Goal: Task Accomplishment & Management: Complete application form

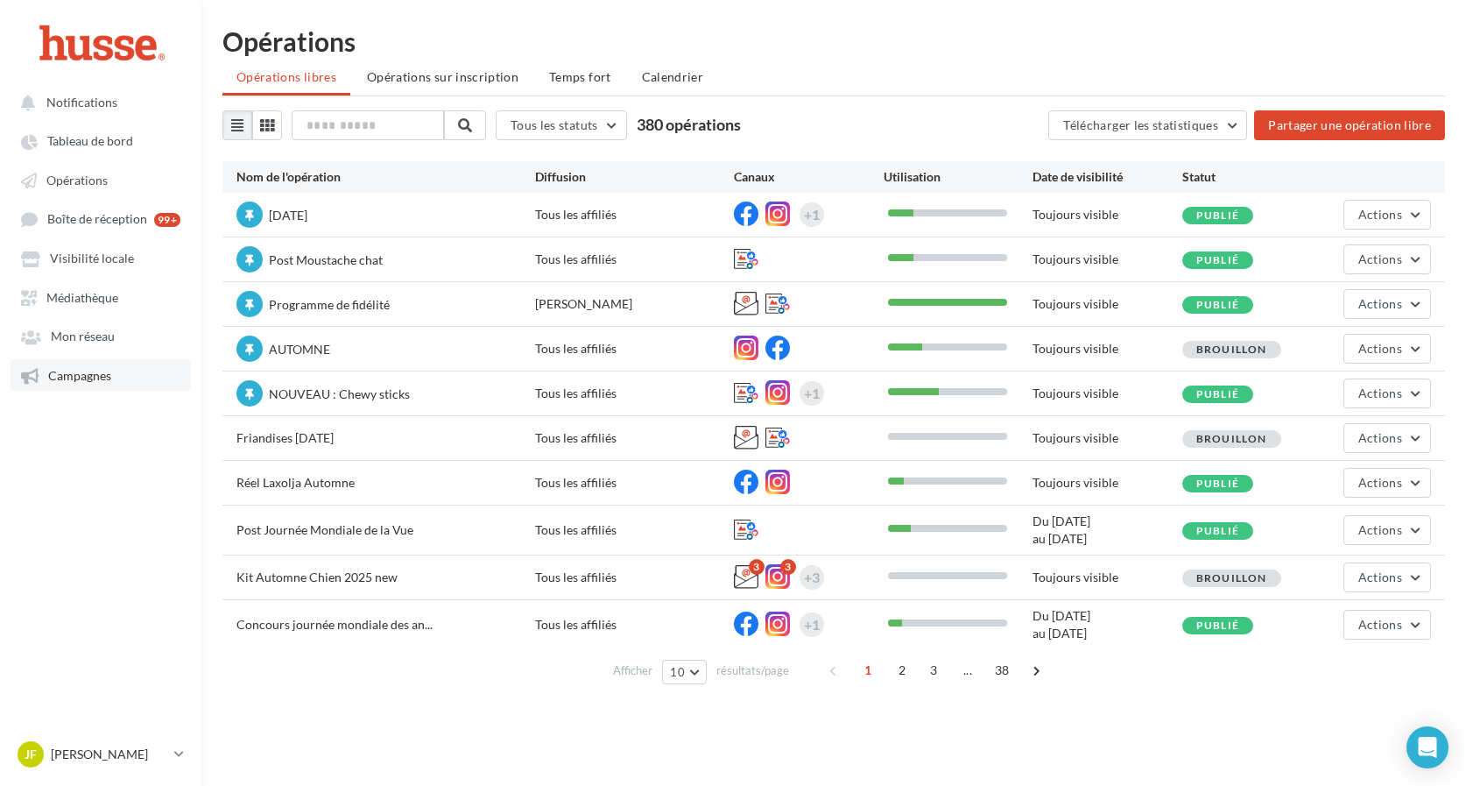
click at [117, 376] on link "Campagnes" at bounding box center [101, 375] width 180 height 32
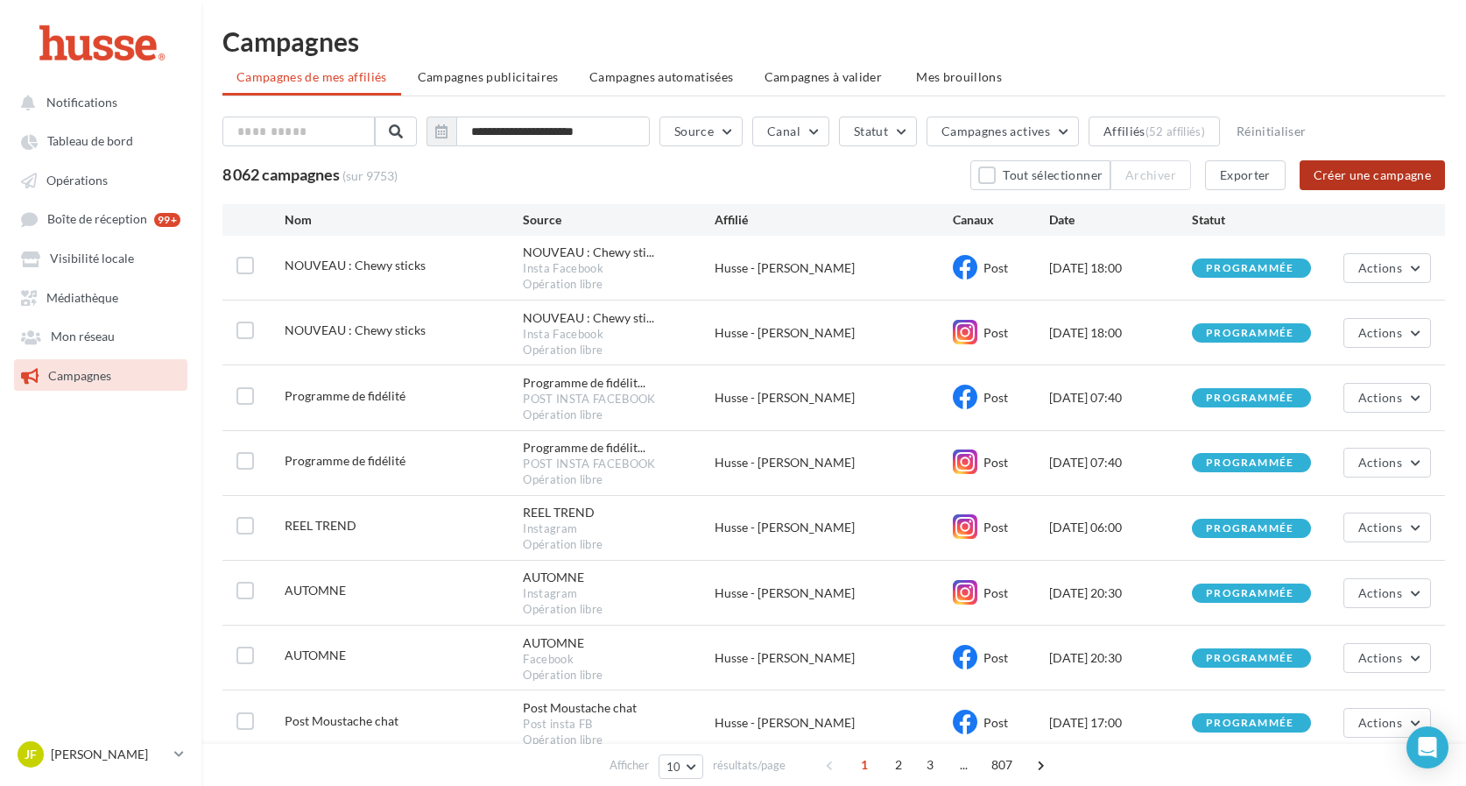
click at [1366, 173] on button "Créer une campagne" at bounding box center [1372, 175] width 145 height 30
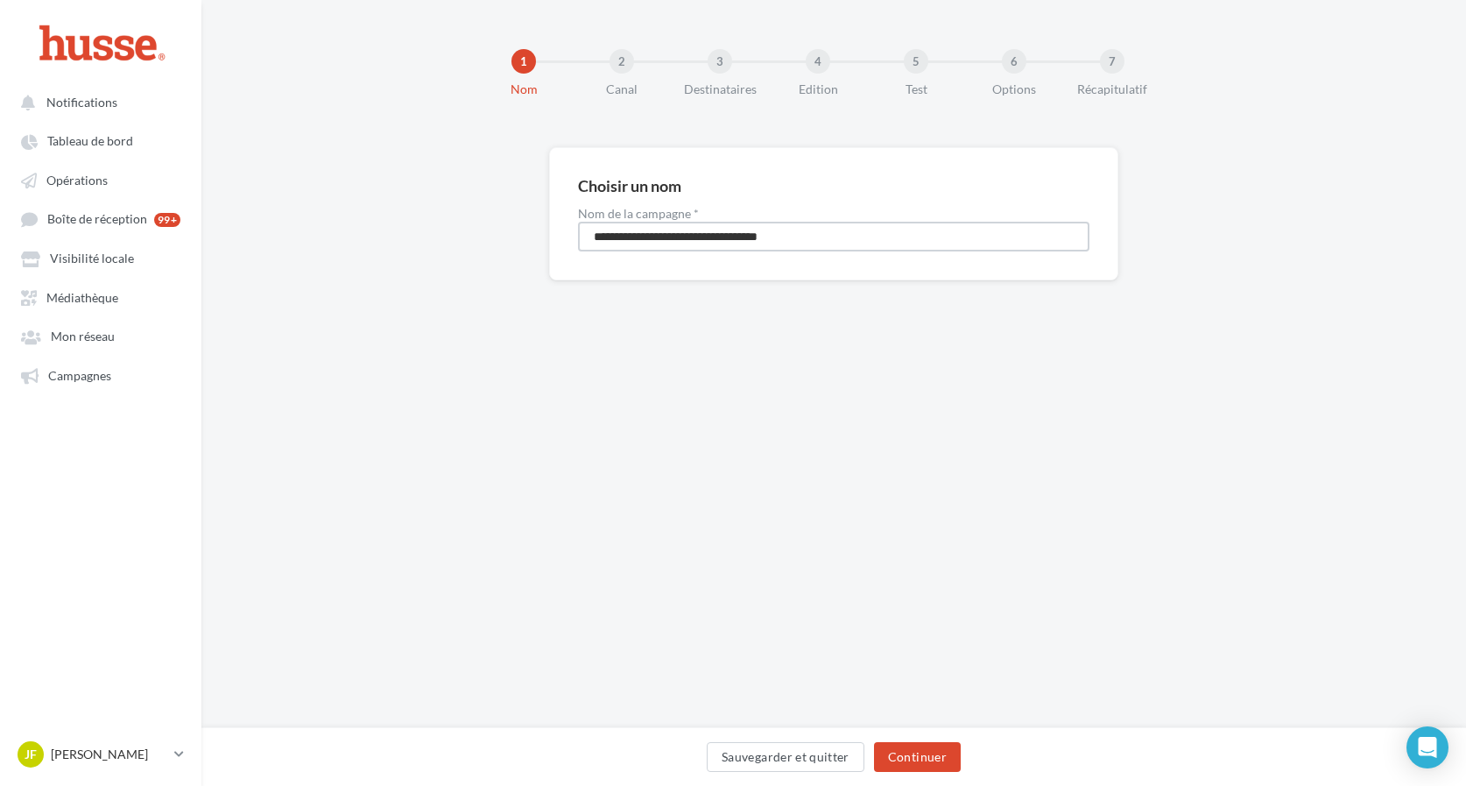
drag, startPoint x: 830, startPoint y: 238, endPoint x: 586, endPoint y: 232, distance: 244.5
click at [586, 233] on input "**********" at bounding box center [834, 237] width 512 height 30
type input "**********"
click at [901, 760] on button "Continuer" at bounding box center [917, 757] width 87 height 30
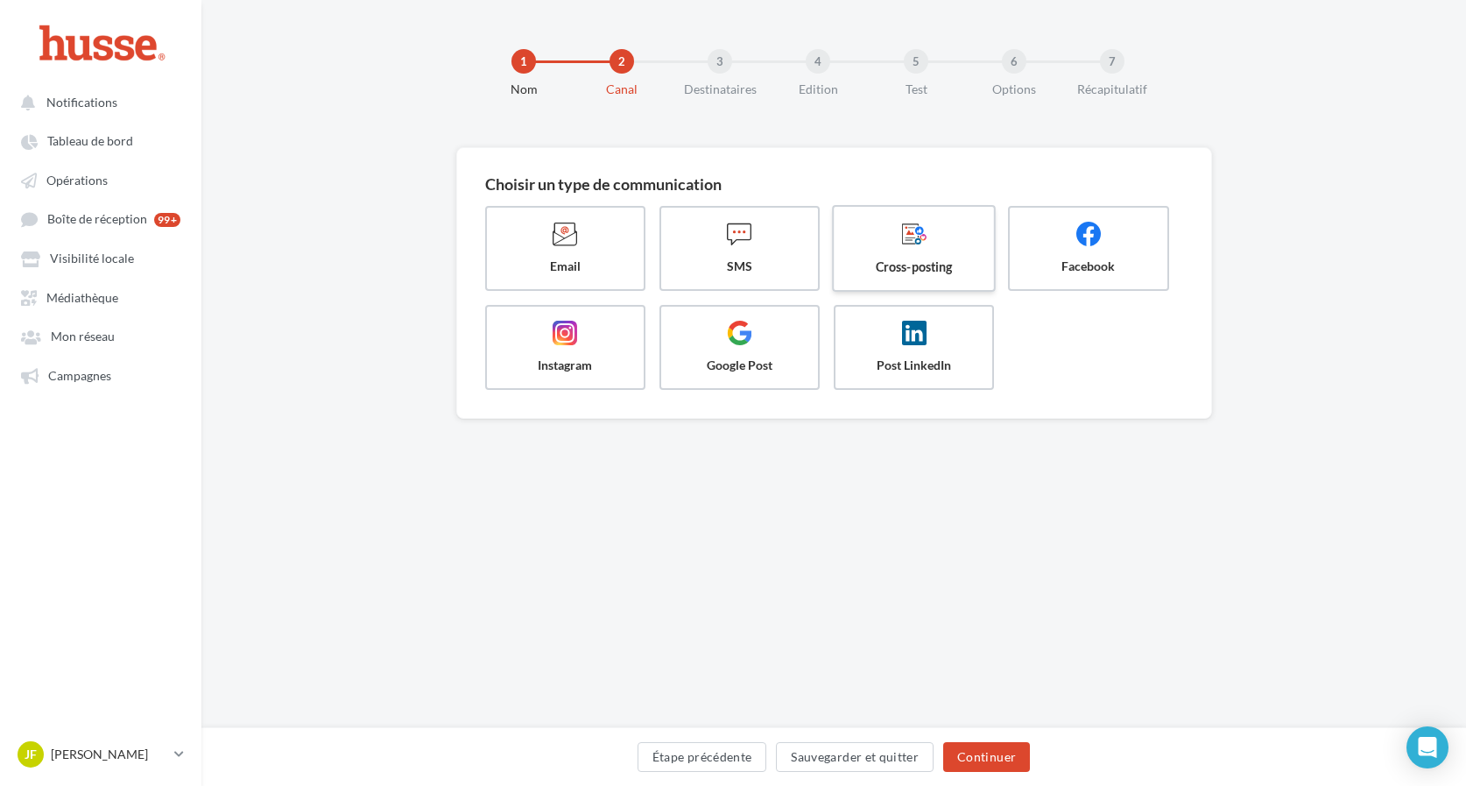
click at [873, 245] on span at bounding box center [914, 236] width 131 height 30
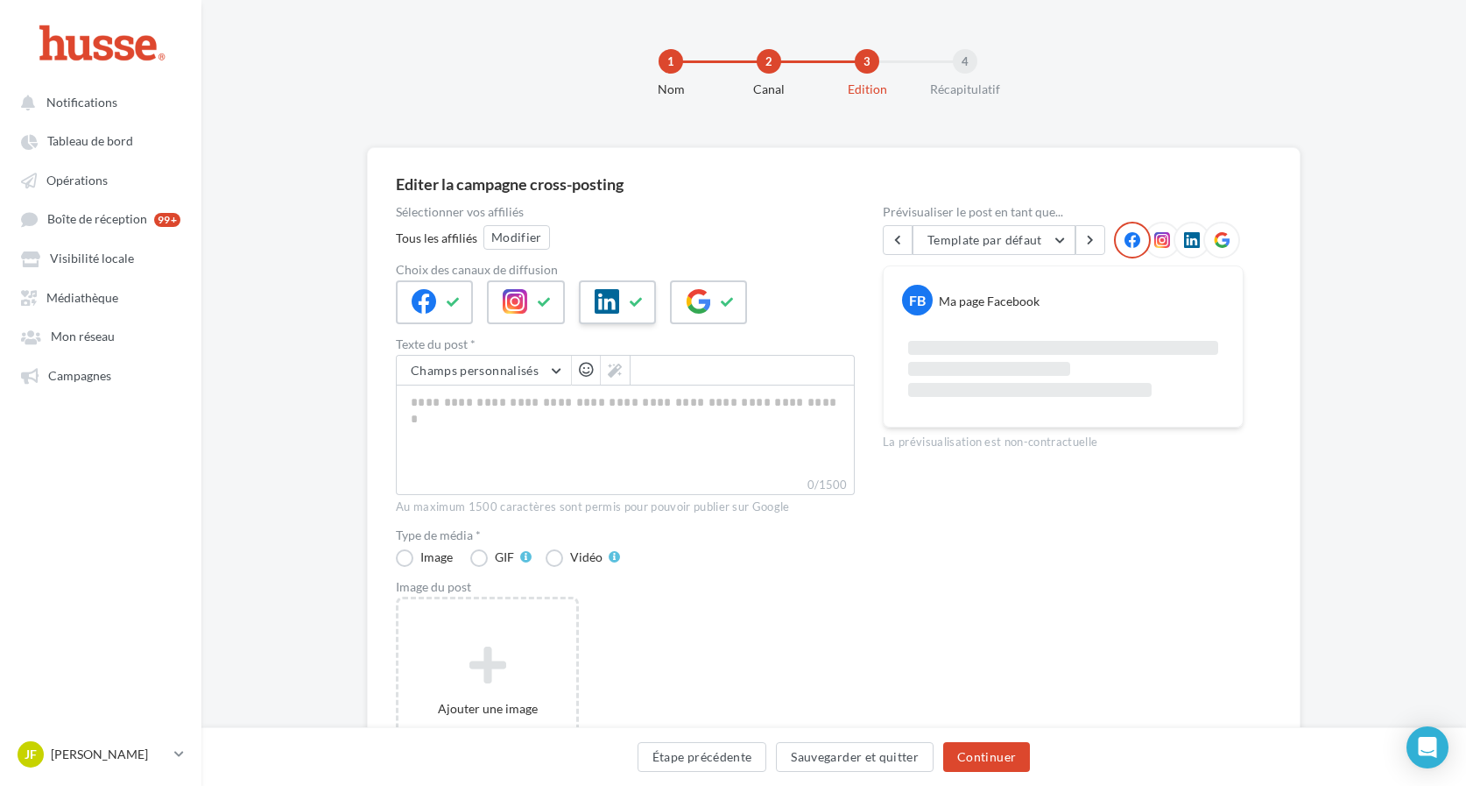
click at [635, 302] on icon at bounding box center [637, 302] width 14 height 12
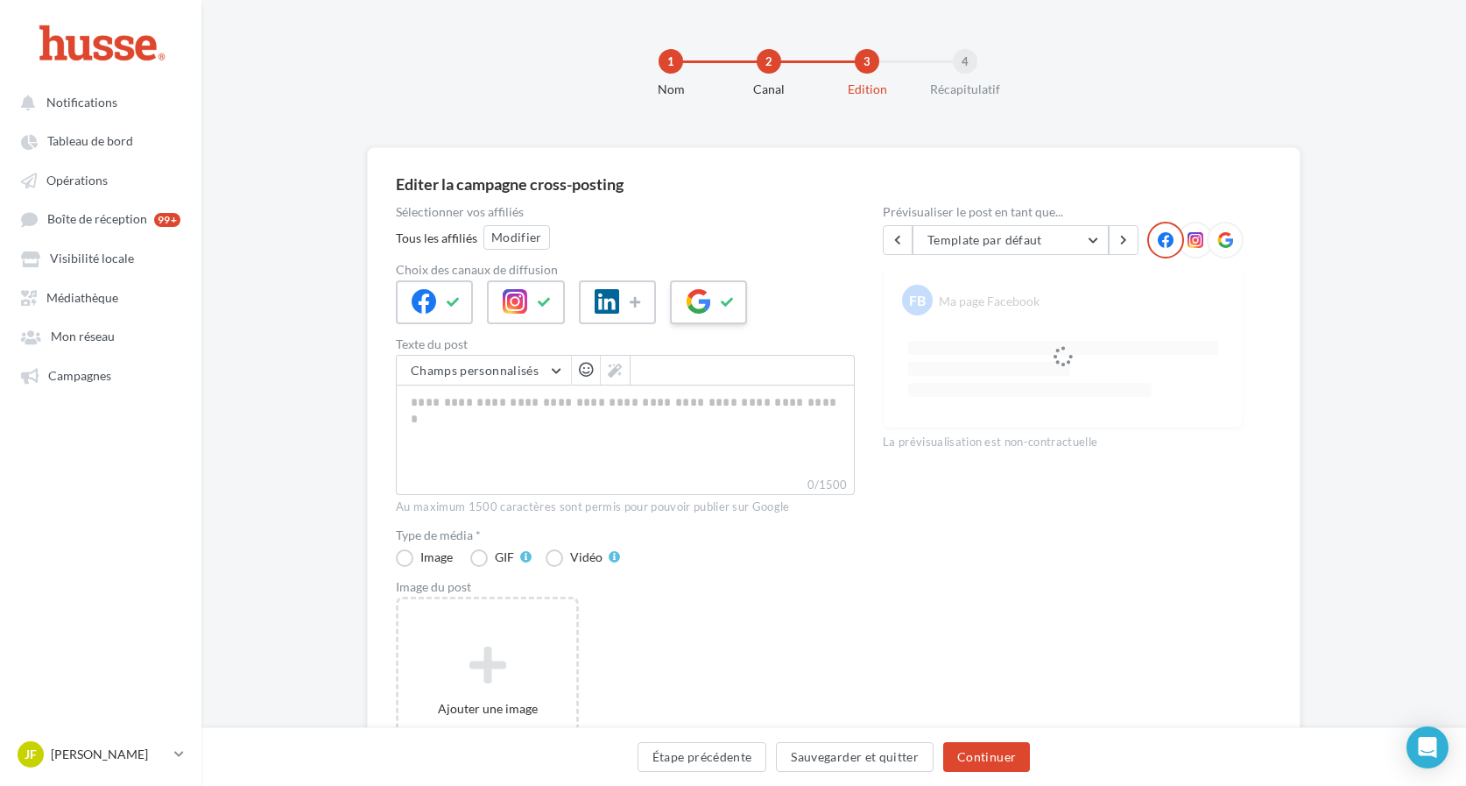
click at [718, 300] on button at bounding box center [727, 302] width 21 height 26
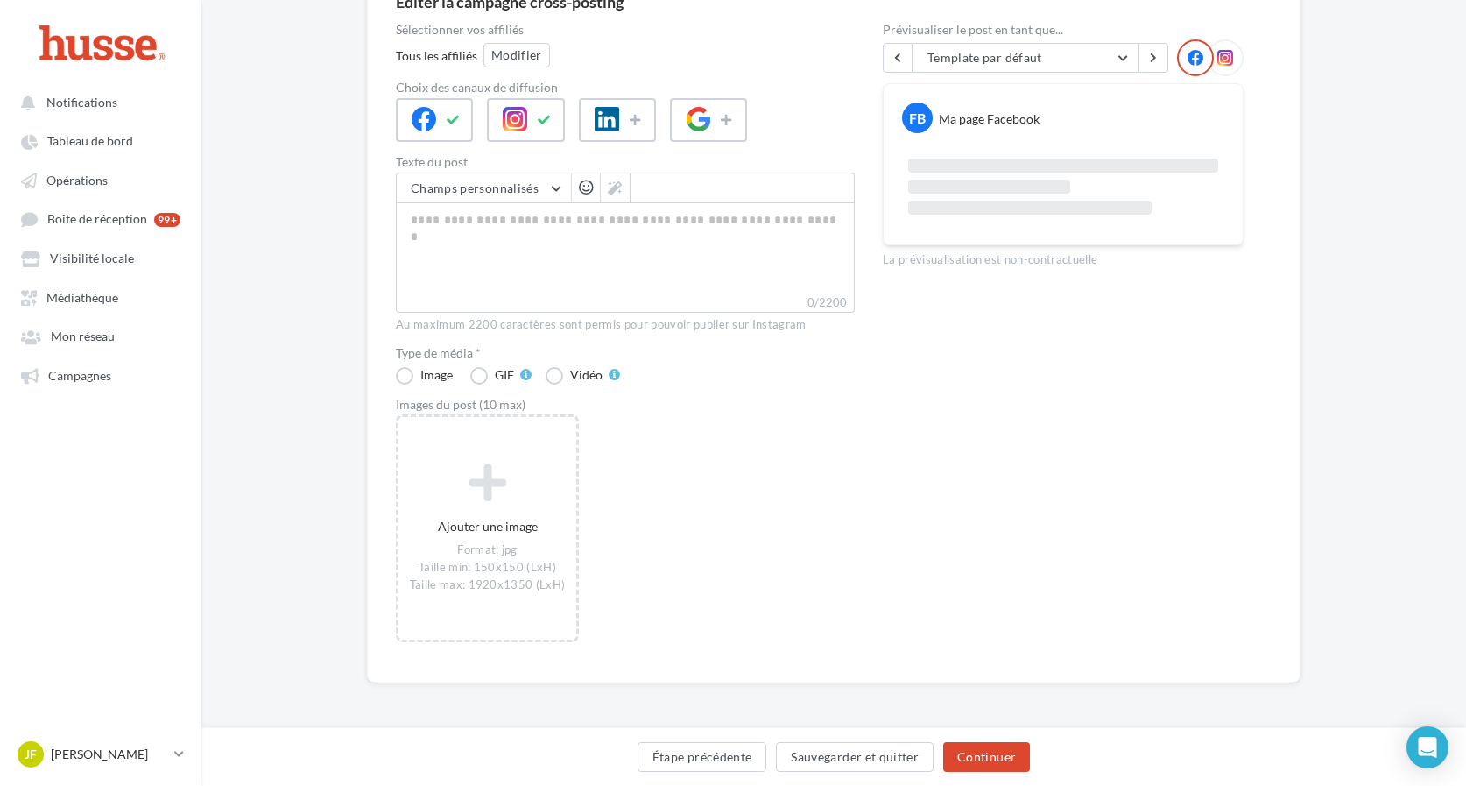
scroll to position [181, 0]
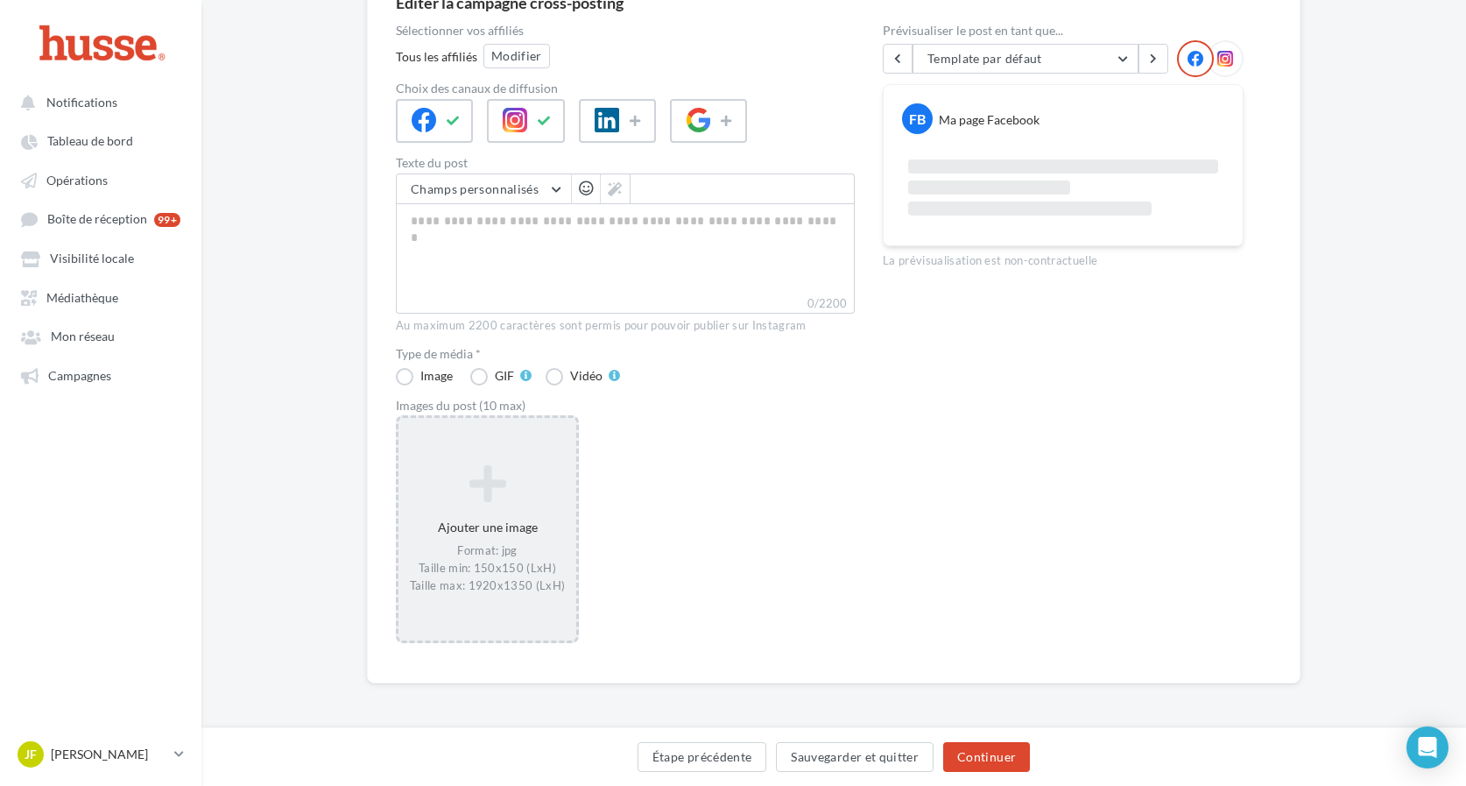
click at [504, 480] on icon at bounding box center [488, 484] width 164 height 42
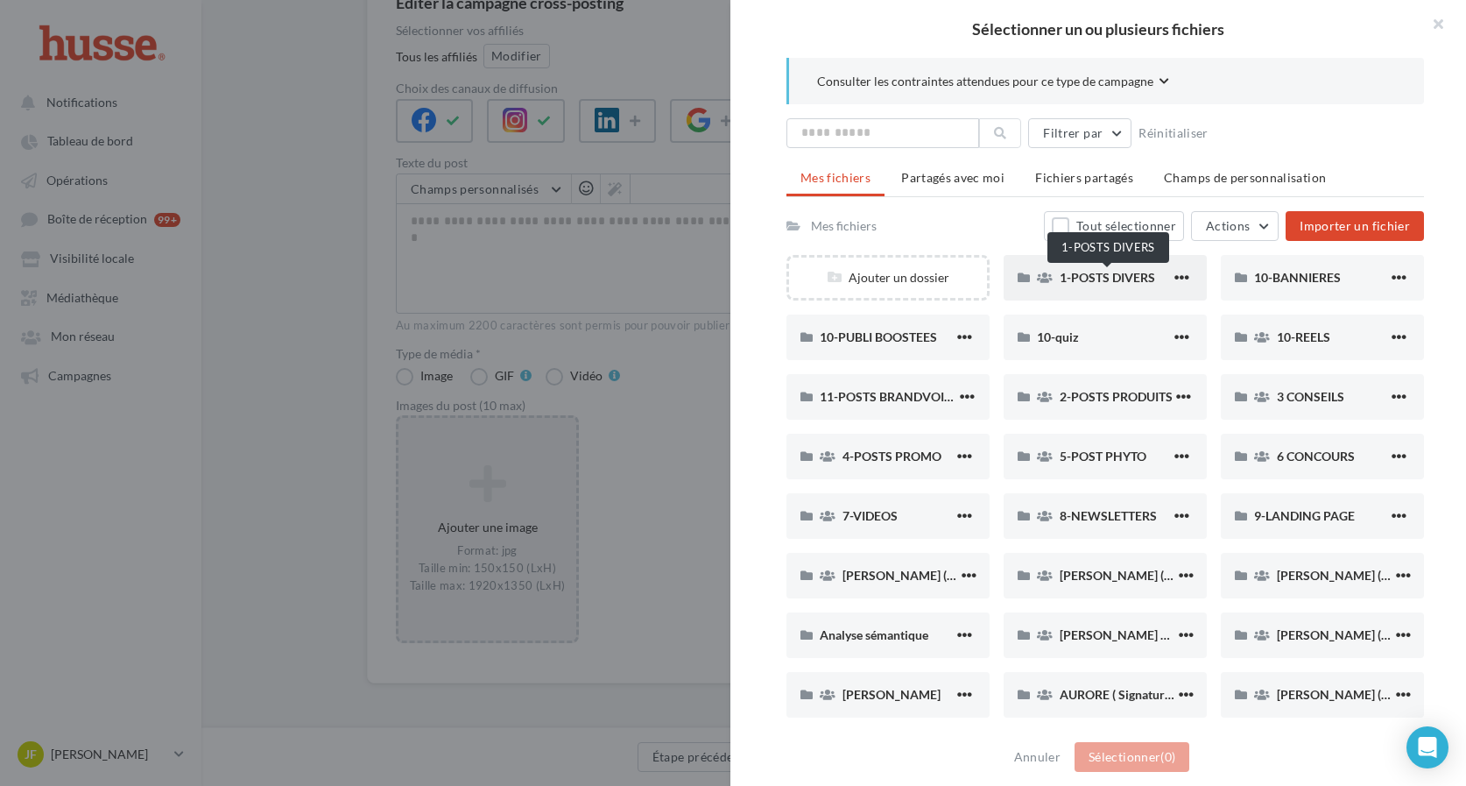
click at [1091, 278] on span "1-POSTS DIVERS" at bounding box center [1107, 277] width 95 height 15
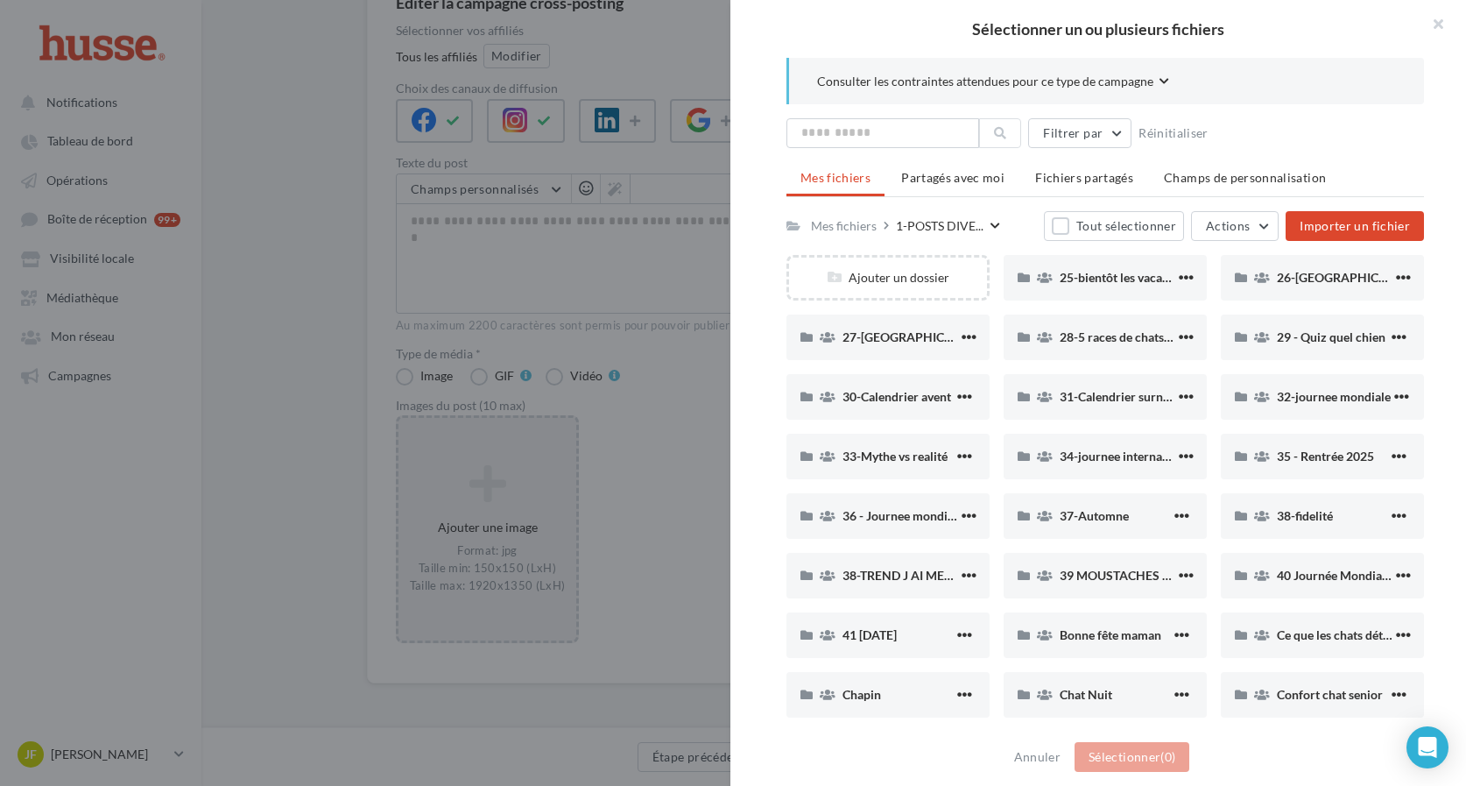
scroll to position [0, 0]
click at [922, 124] on input "text" at bounding box center [883, 133] width 193 height 30
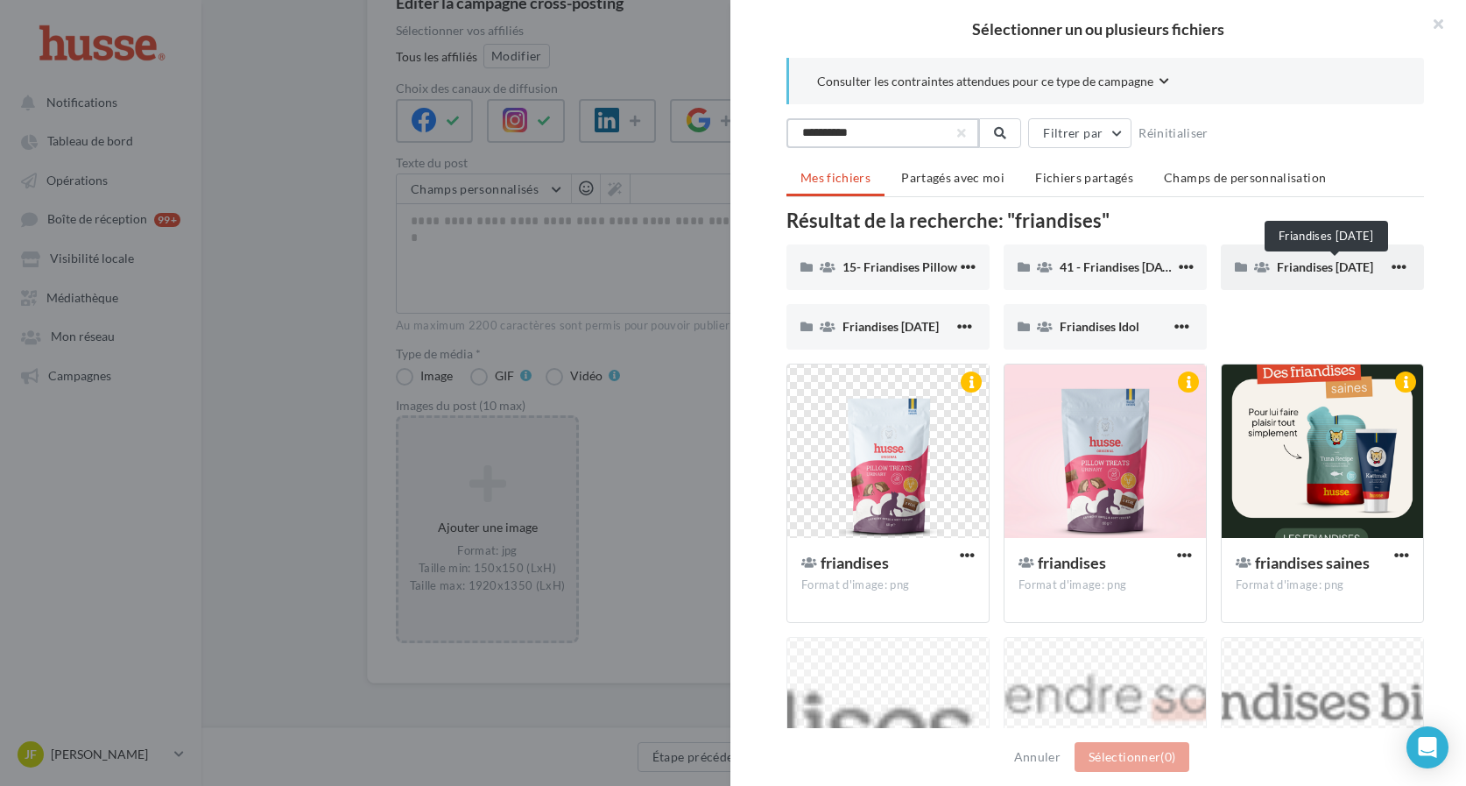
type input "**********"
click at [1291, 273] on span "Friandises [DATE]" at bounding box center [1325, 266] width 96 height 15
click at [1310, 268] on span "Friandises [DATE]" at bounding box center [1325, 266] width 96 height 15
click at [1317, 265] on span "Friandises [DATE]" at bounding box center [1325, 266] width 96 height 15
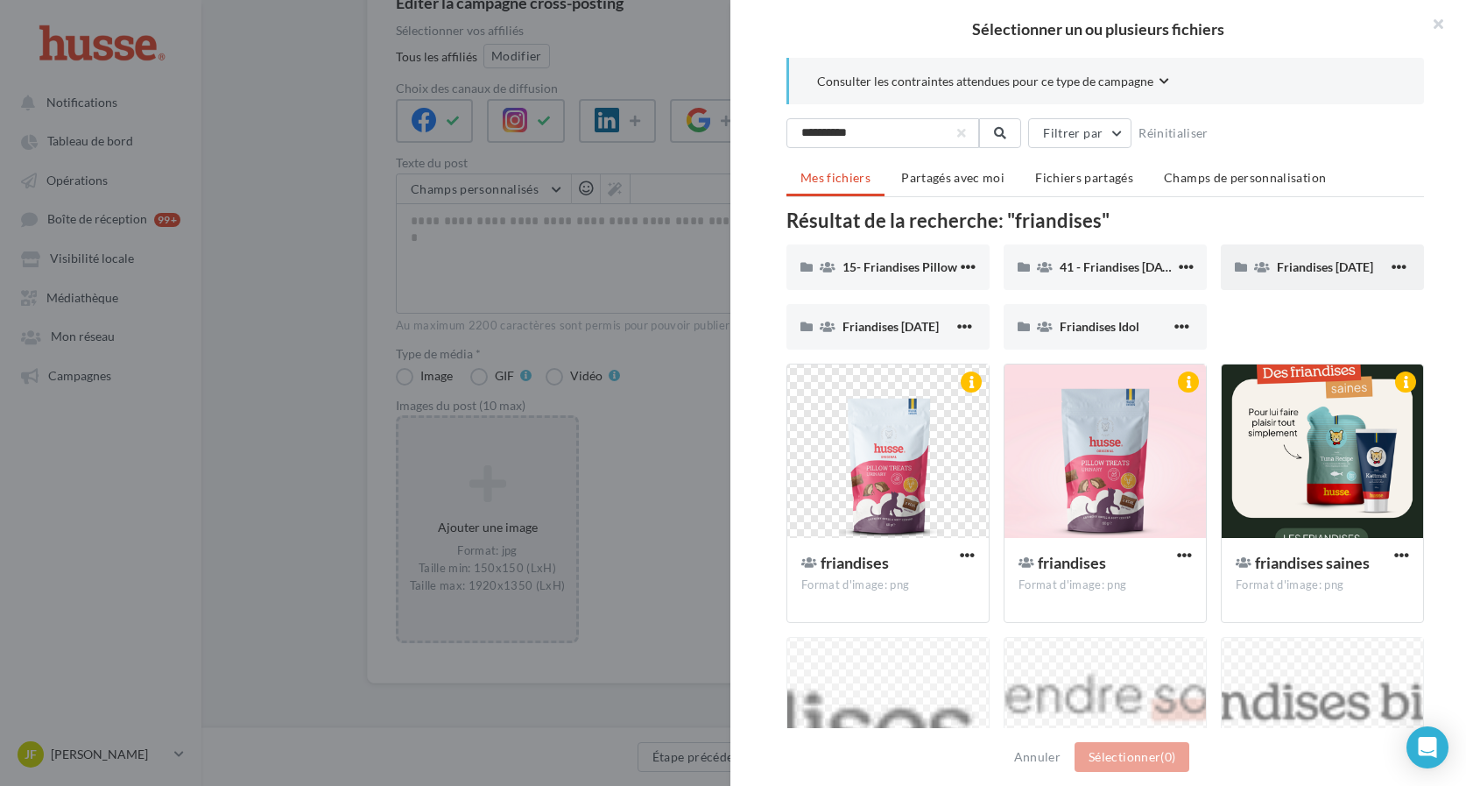
click at [1317, 265] on span "Friandises [DATE]" at bounding box center [1325, 266] width 96 height 15
click at [1352, 268] on span "Friandises [DATE]" at bounding box center [1325, 266] width 96 height 15
click at [1403, 265] on span "button" at bounding box center [1399, 266] width 15 height 15
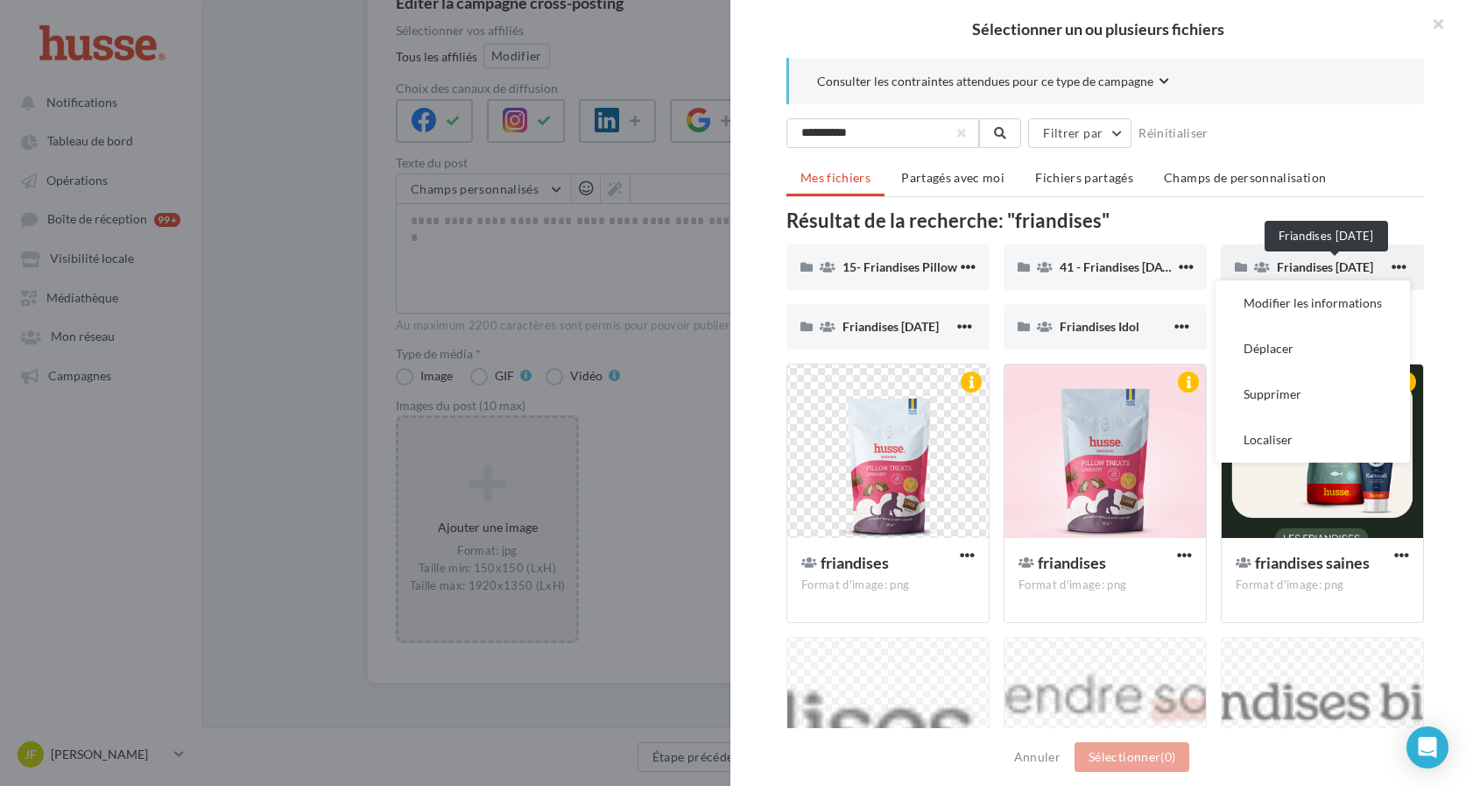
click at [1355, 262] on span "Friandises [DATE]" at bounding box center [1325, 266] width 96 height 15
click at [1360, 261] on span "Friandises [DATE]" at bounding box center [1325, 266] width 96 height 15
click at [1393, 223] on div "Résultat de la recherche: "friandises"" at bounding box center [1106, 220] width 638 height 19
click at [1393, 217] on div "Résultat de la recherche: "friandises"" at bounding box center [1106, 220] width 638 height 19
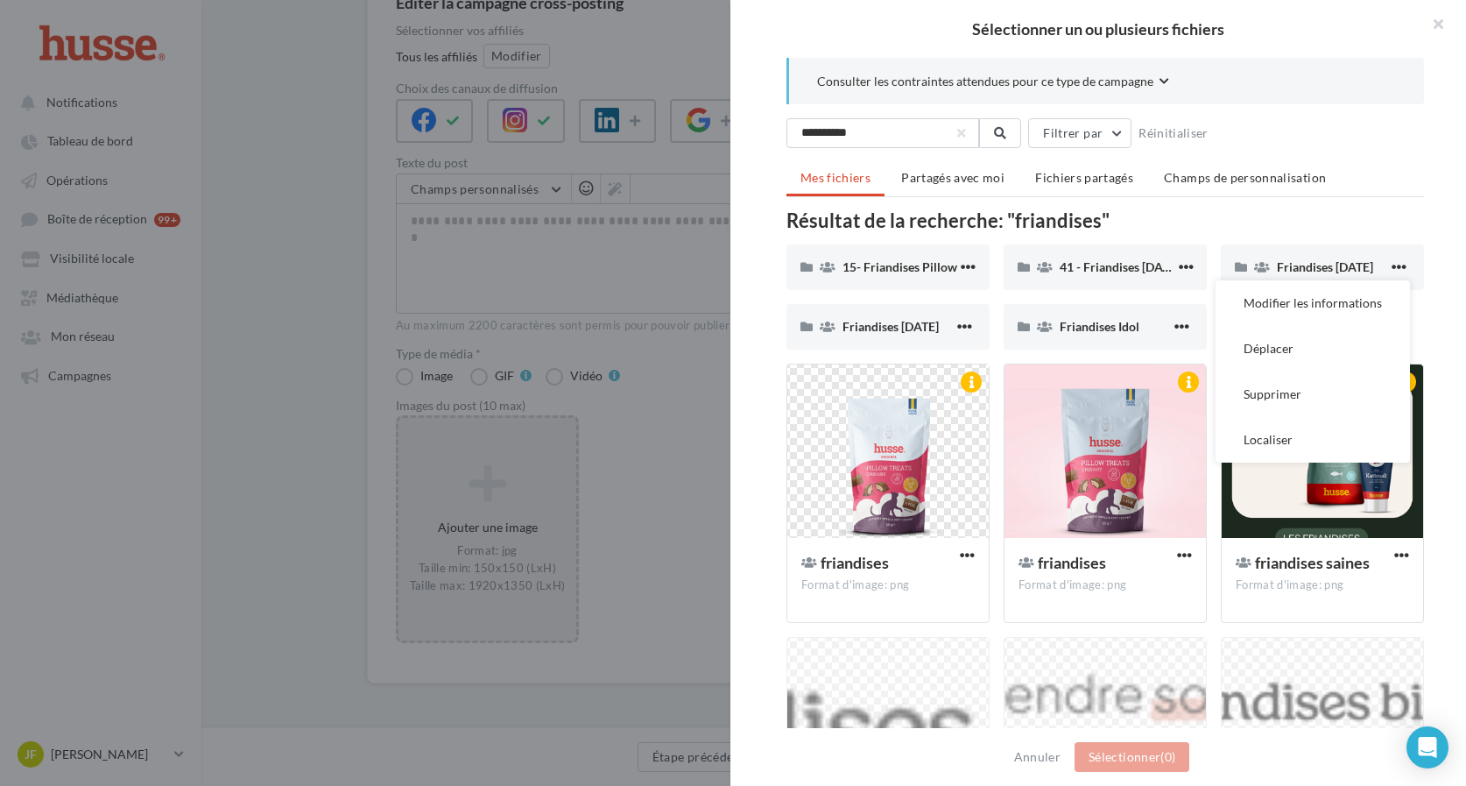
click at [1300, 242] on div "Résultat de la recherche: "friandises" 15- Friandises Pillow 15- Friandises Pil…" at bounding box center [1106, 560] width 638 height 699
click at [1244, 272] on icon at bounding box center [1241, 267] width 12 height 12
click at [1244, 263] on icon at bounding box center [1241, 267] width 12 height 12
click at [1222, 556] on div "friandises saines Format d'image: png" at bounding box center [1322, 579] width 201 height 82
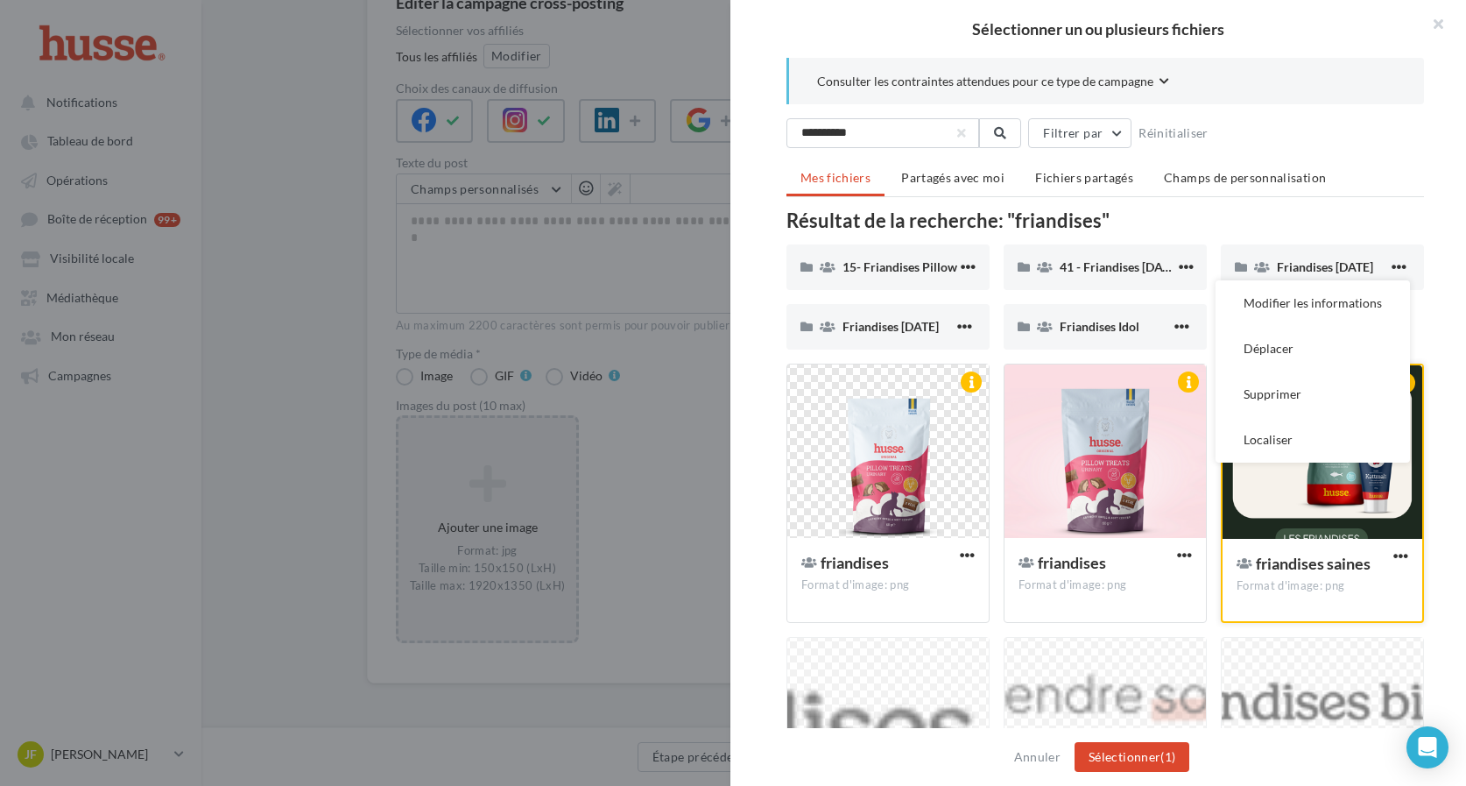
click at [1346, 559] on span "friandises saines" at bounding box center [1313, 563] width 115 height 19
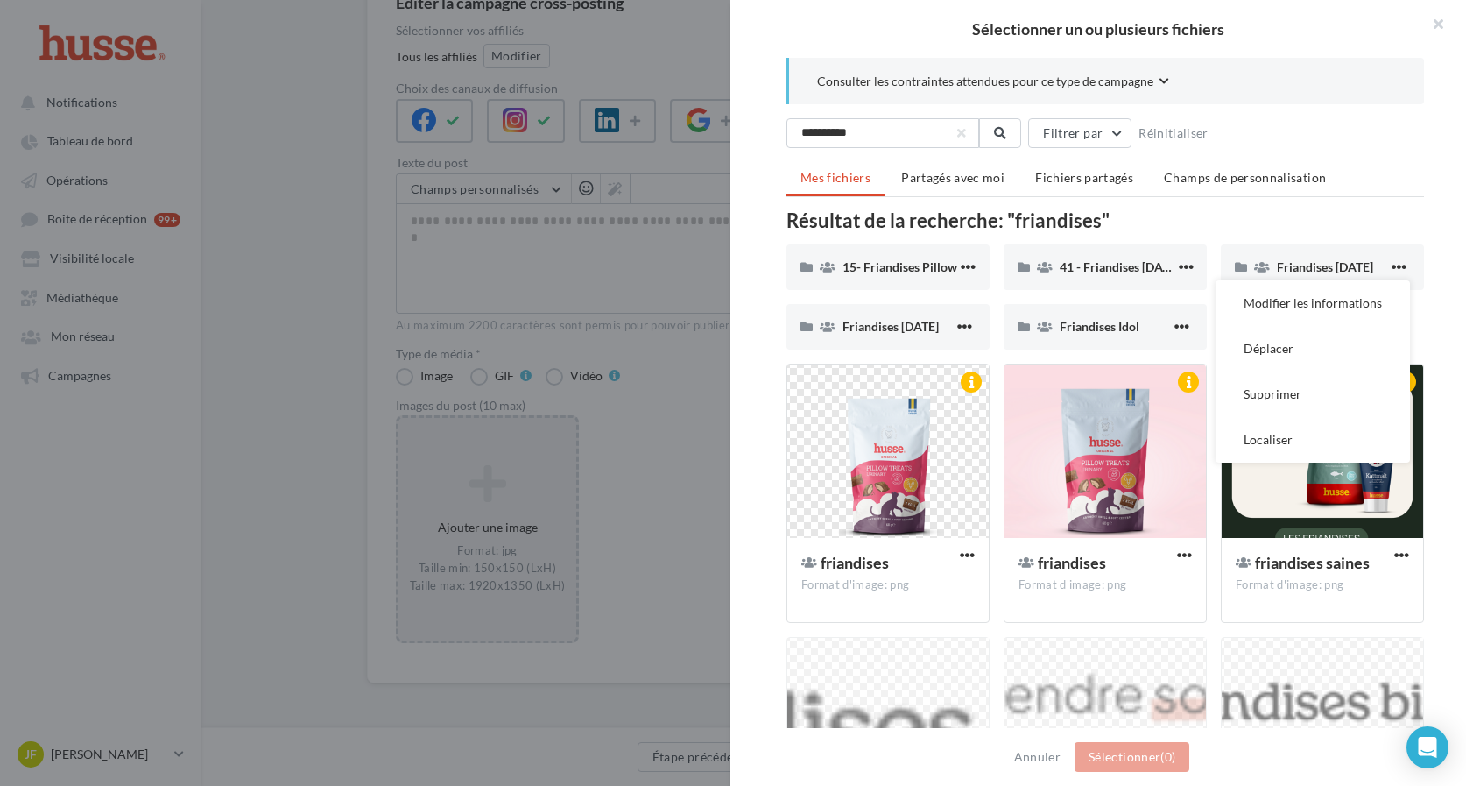
click at [1459, 515] on div "**********" at bounding box center [1106, 394] width 750 height 672
click at [1407, 272] on span "button" at bounding box center [1399, 266] width 15 height 15
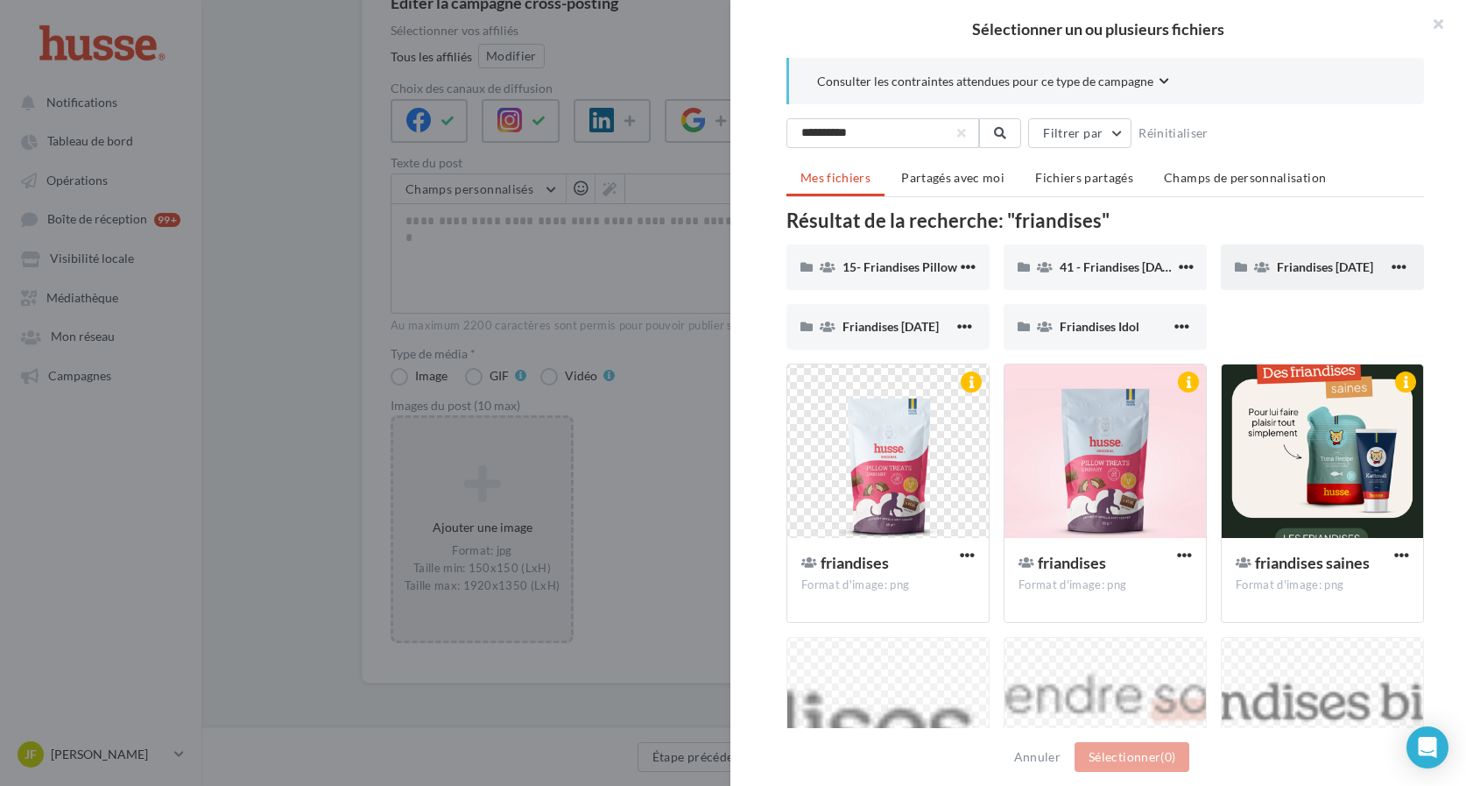
click at [1310, 286] on div "Friandises [DATE]" at bounding box center [1322, 267] width 203 height 46
click at [1321, 259] on span "Friandises [DATE]" at bounding box center [1325, 266] width 96 height 15
click at [1320, 267] on span "Friandises [DATE]" at bounding box center [1325, 266] width 96 height 15
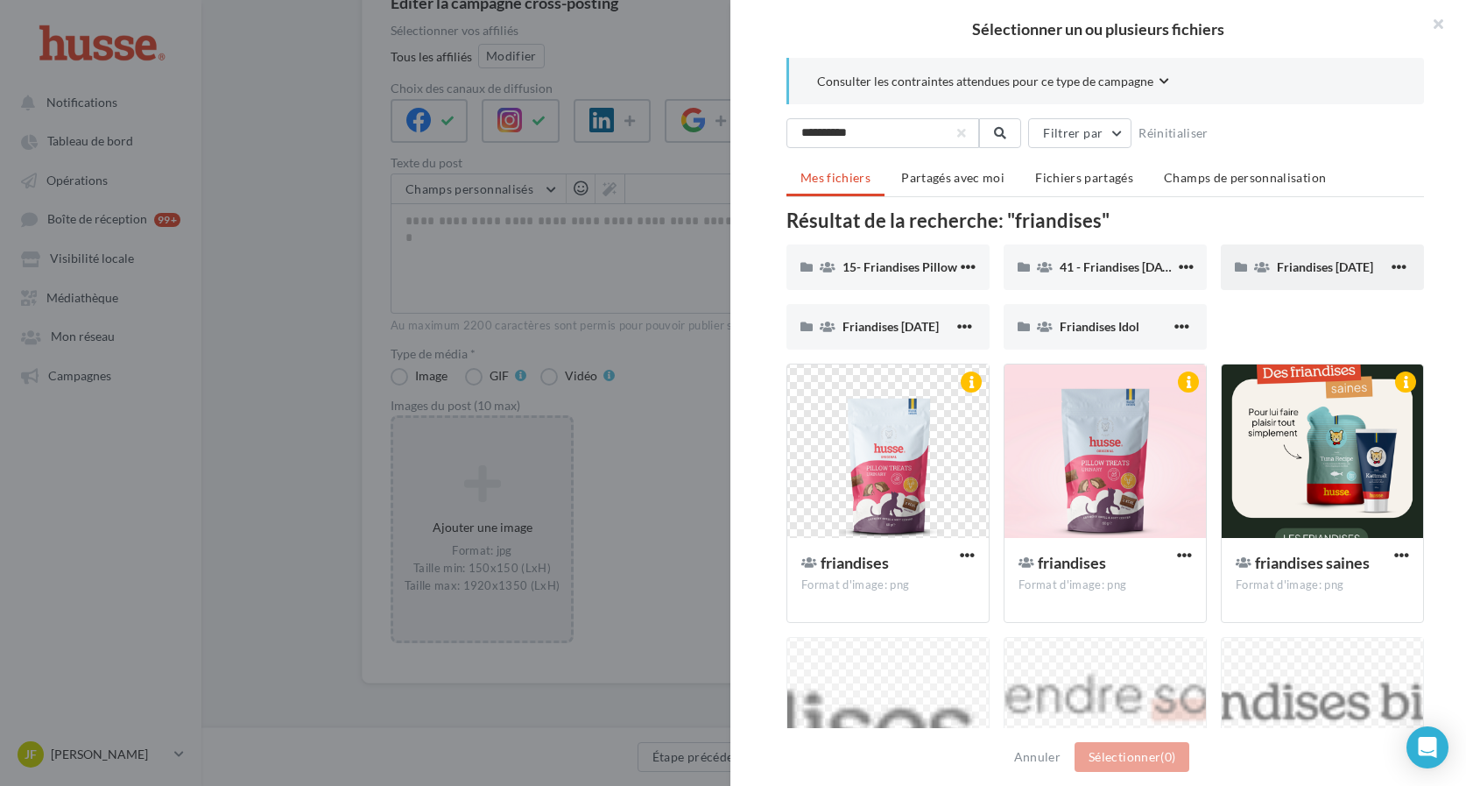
click at [1298, 279] on div "Friandises [DATE]" at bounding box center [1322, 267] width 203 height 46
click at [1293, 285] on div "Friandises [DATE]" at bounding box center [1322, 267] width 203 height 46
click at [1254, 280] on div "Friandises [DATE]" at bounding box center [1322, 267] width 203 height 46
click at [1242, 265] on icon at bounding box center [1241, 267] width 12 height 12
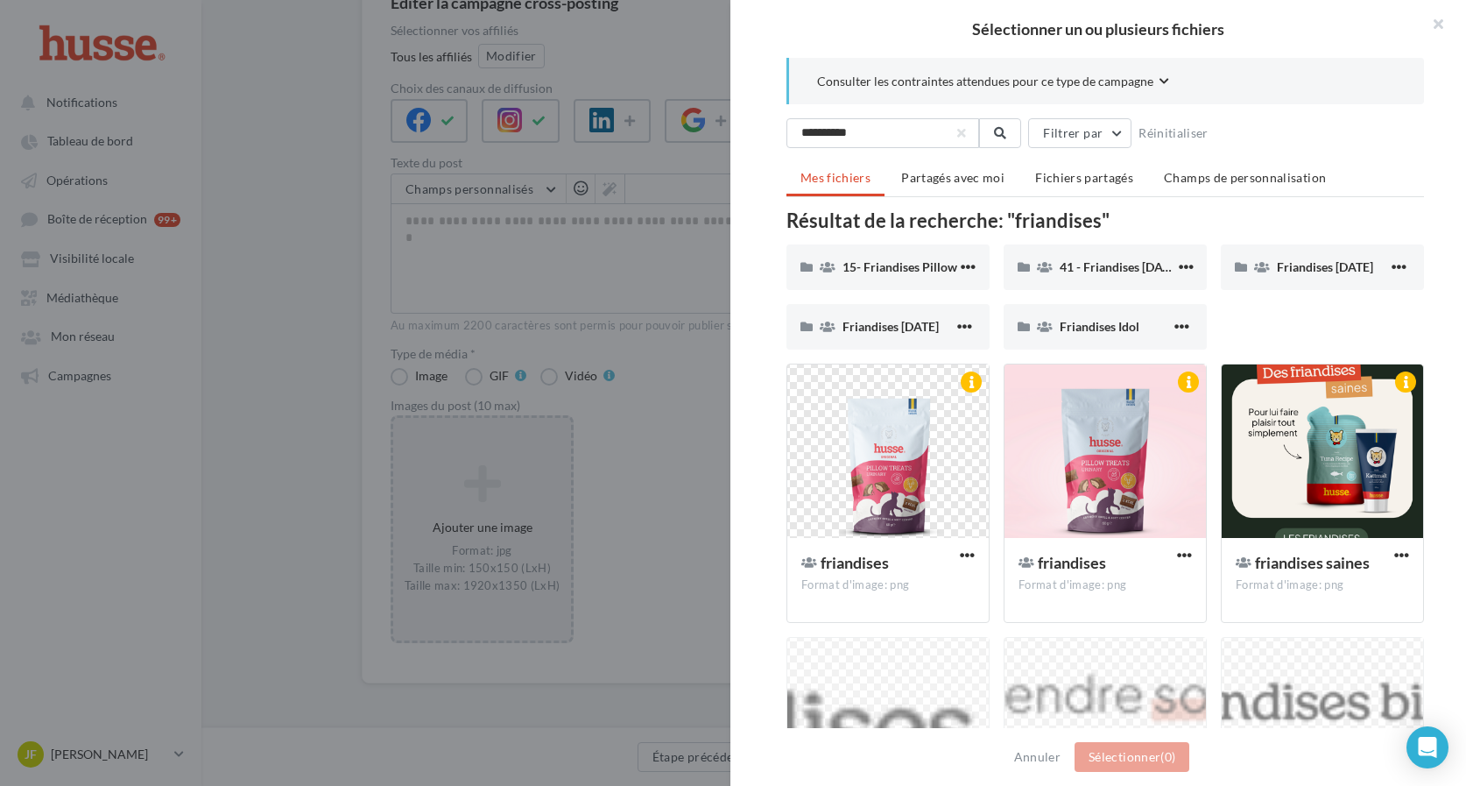
click at [1258, 325] on div "15- Friandises Pillow 15- Friandises Pillow 41 - Friandises Halloween 41 - Fria…" at bounding box center [1113, 303] width 652 height 119
click at [922, 334] on span "Friandises [DATE]" at bounding box center [891, 326] width 96 height 15
click at [828, 322] on icon at bounding box center [828, 327] width 16 height 12
click at [808, 325] on icon at bounding box center [807, 327] width 12 height 12
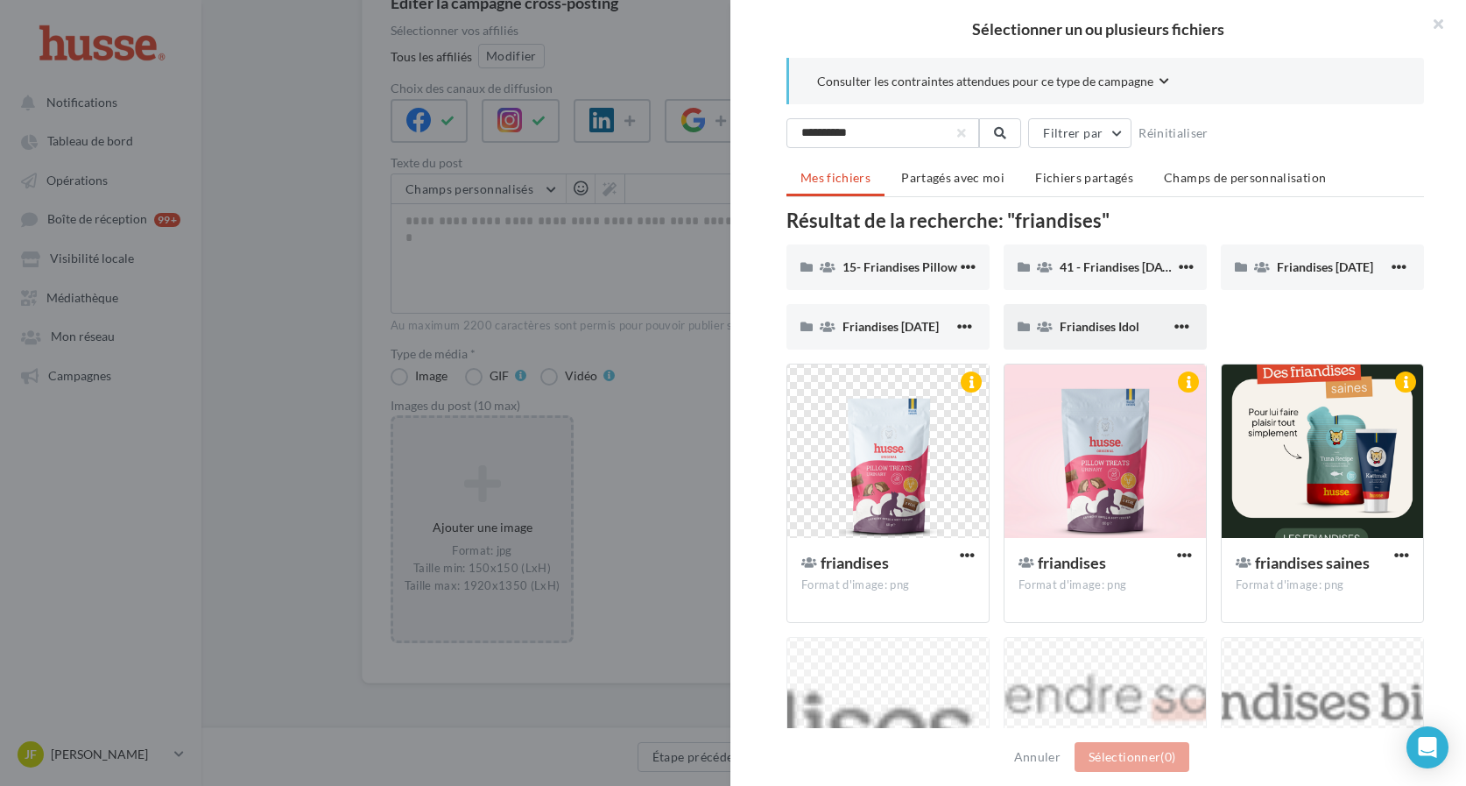
click at [1062, 345] on div "Friandises Idol" at bounding box center [1105, 327] width 203 height 46
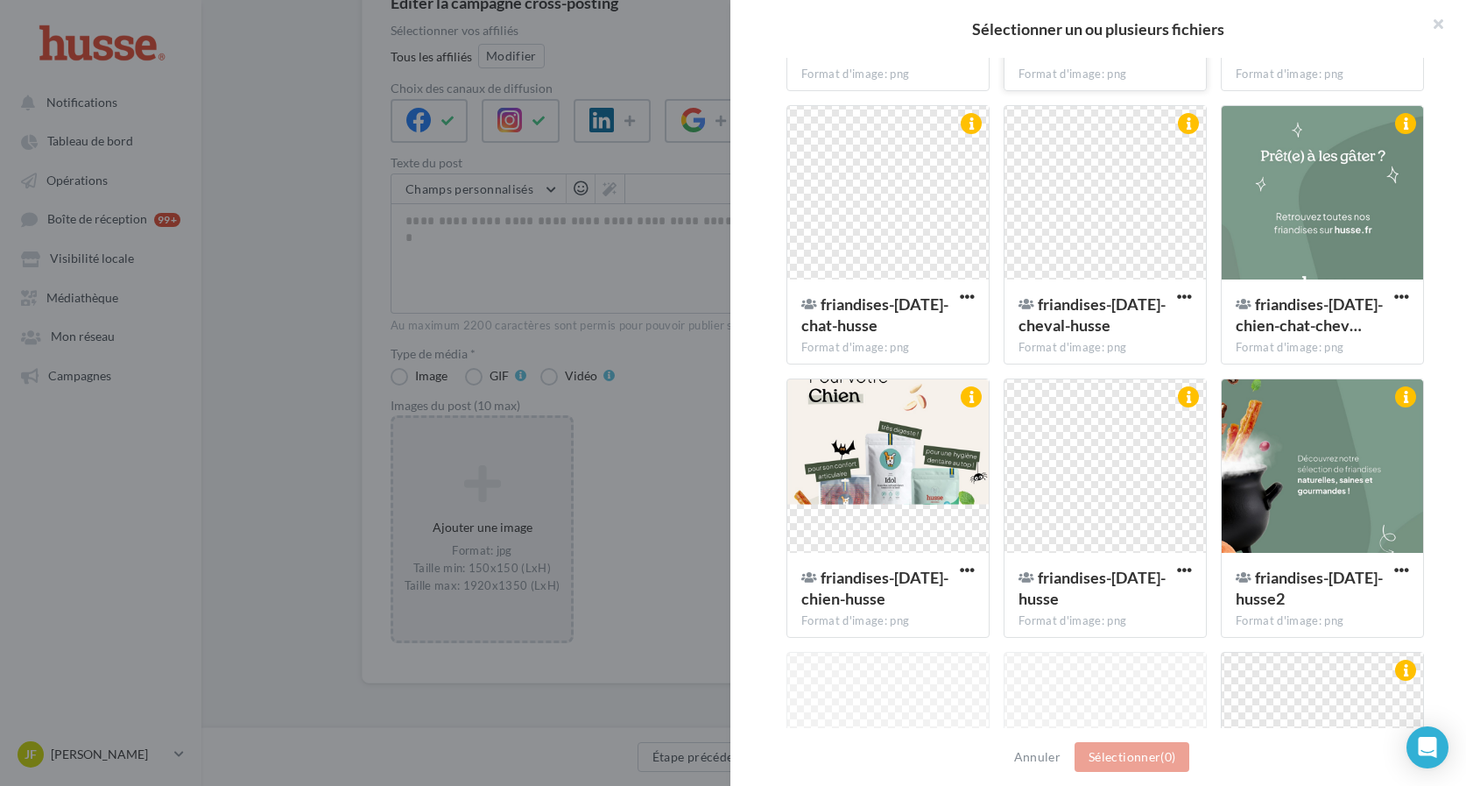
scroll to position [2196, 0]
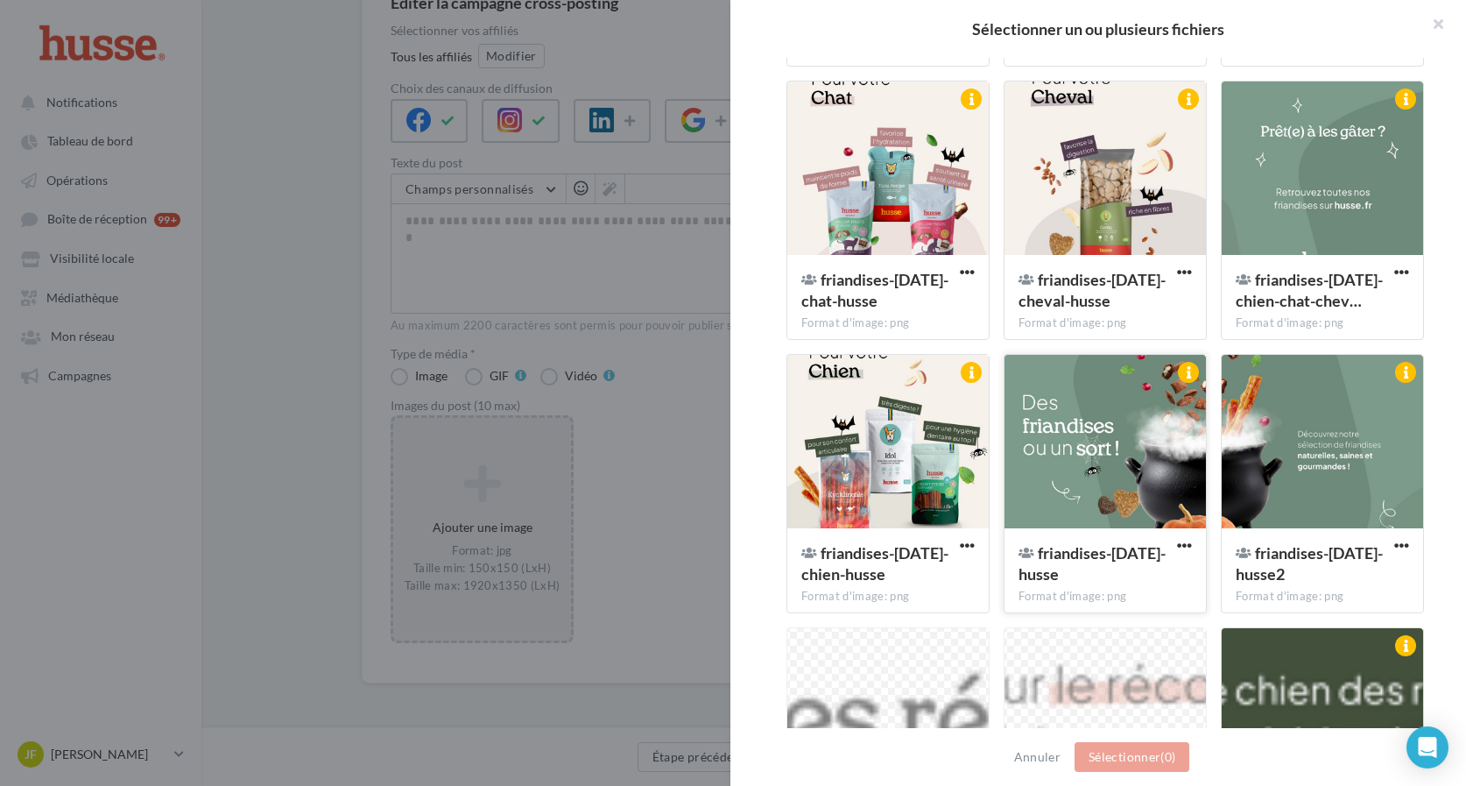
click at [1120, 482] on div at bounding box center [1105, 442] width 201 height 175
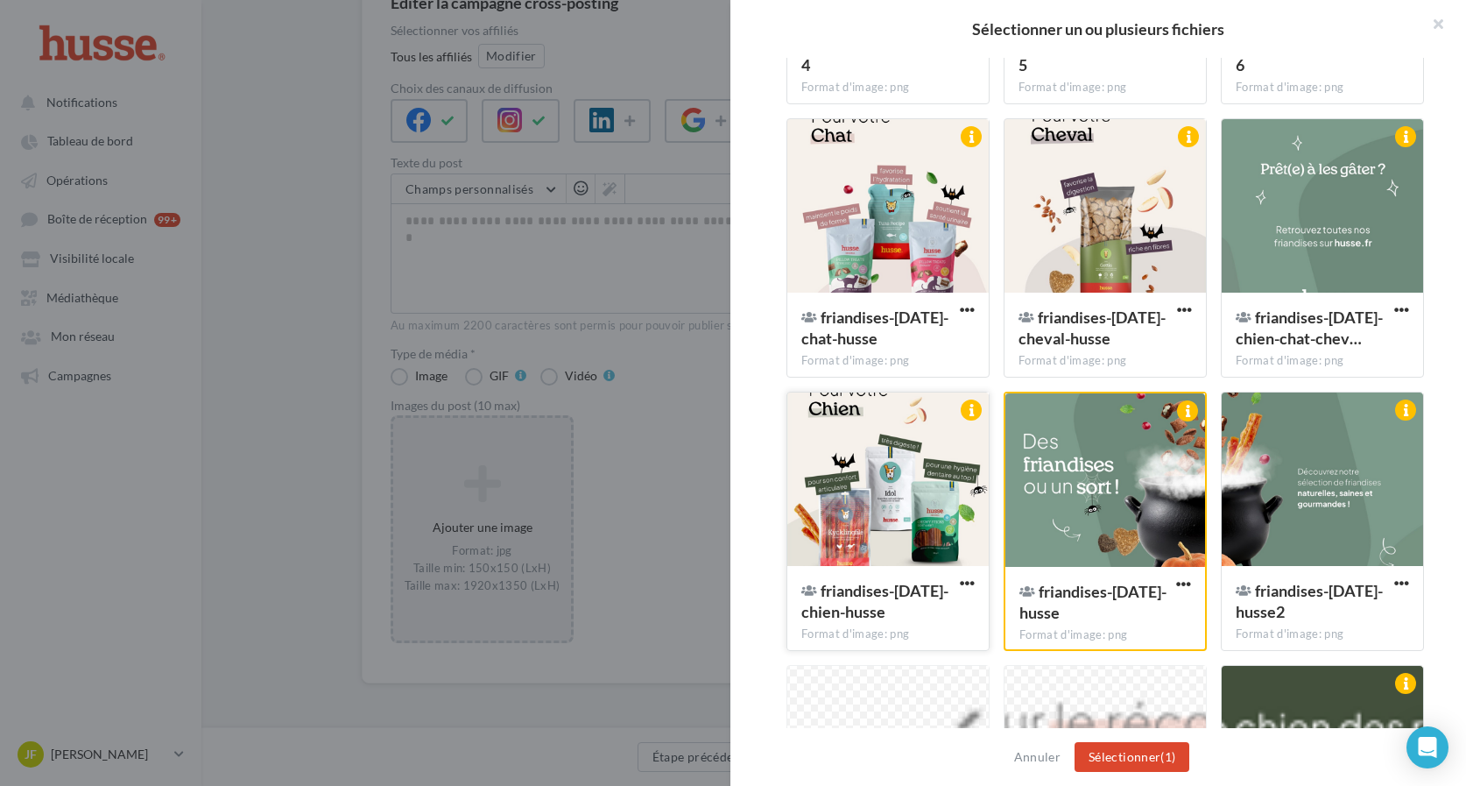
scroll to position [2161, 0]
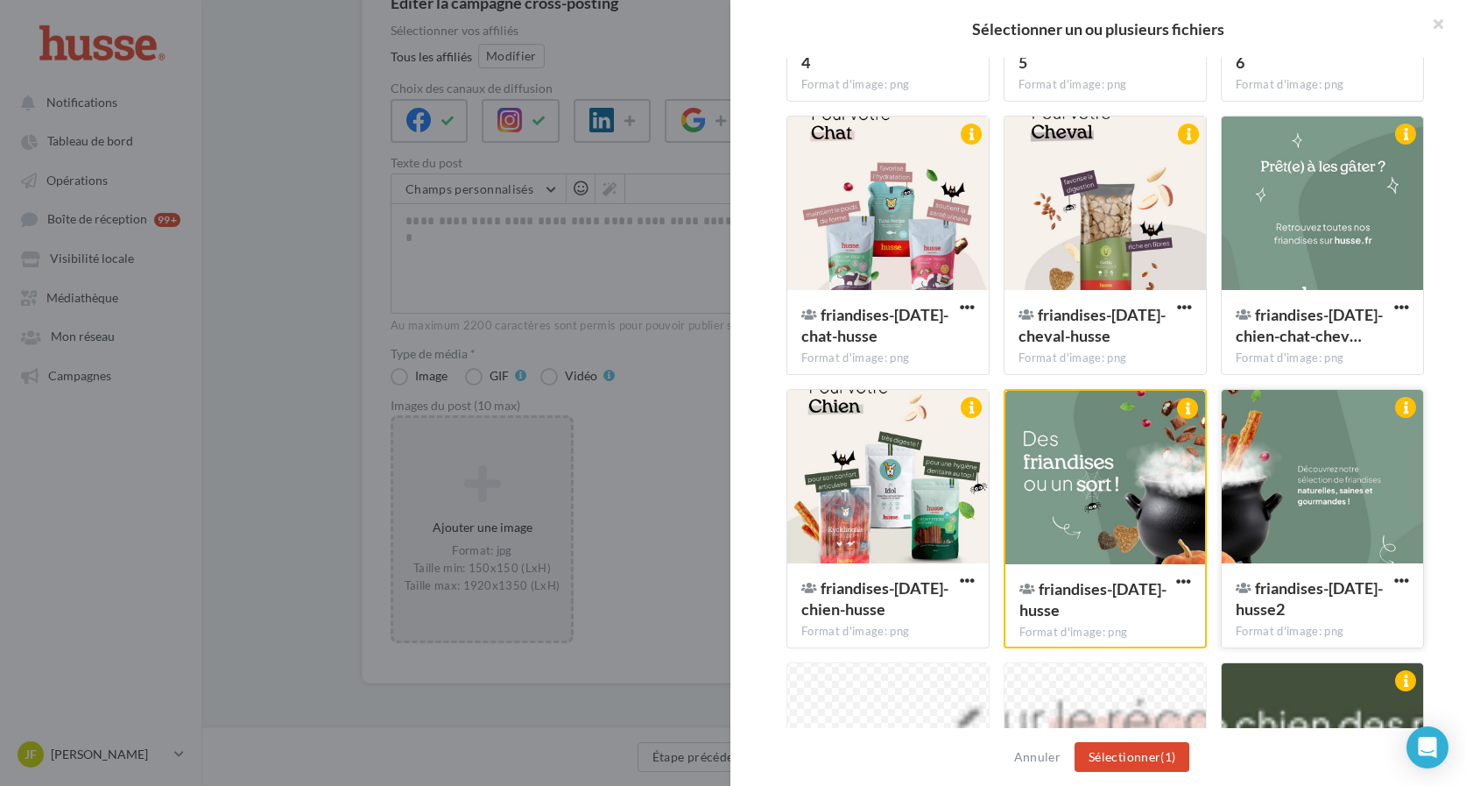
click at [1291, 471] on div at bounding box center [1322, 477] width 201 height 175
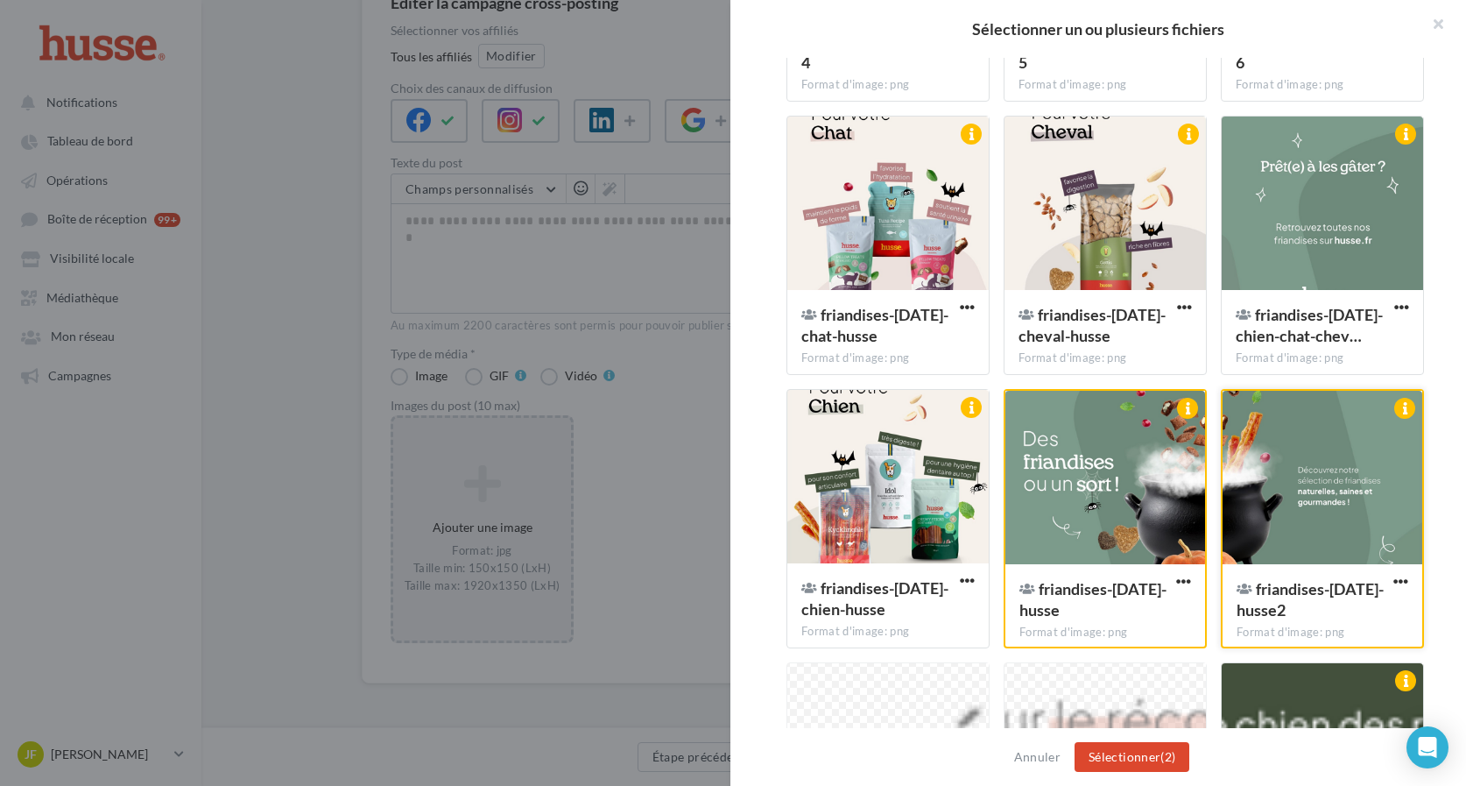
click at [1266, 468] on div at bounding box center [1323, 478] width 200 height 175
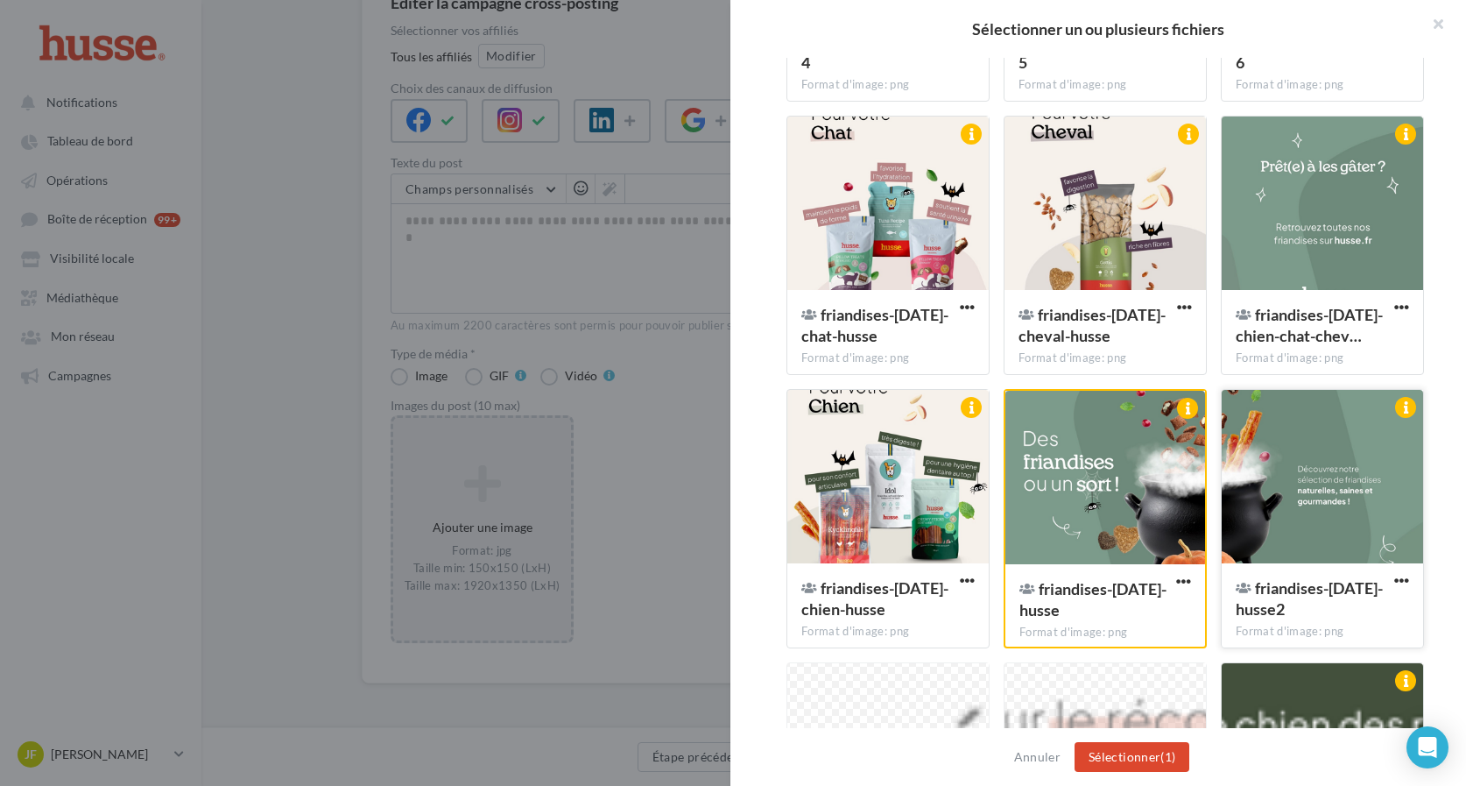
click at [1273, 476] on div at bounding box center [1322, 477] width 201 height 175
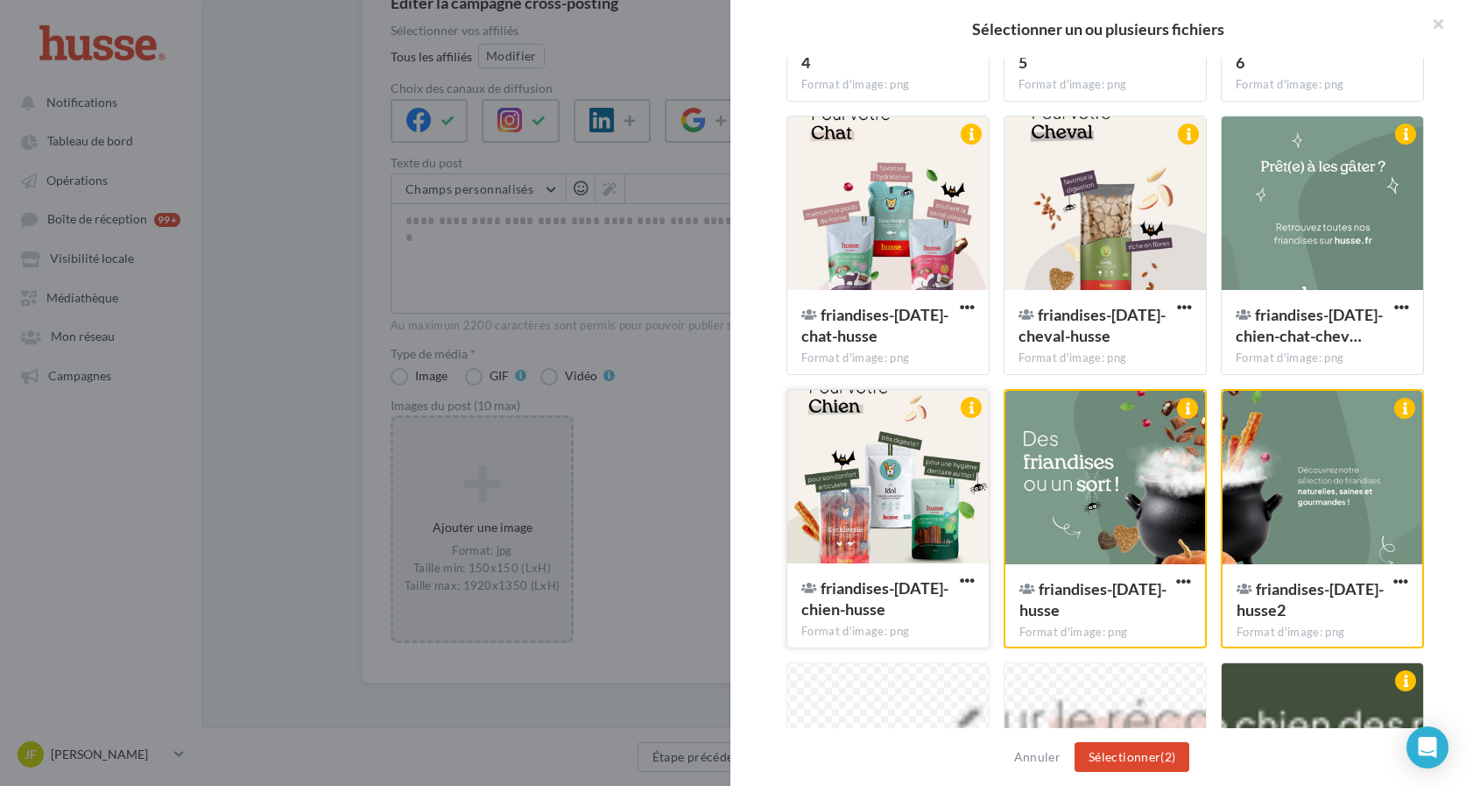
click at [916, 467] on div at bounding box center [888, 477] width 201 height 175
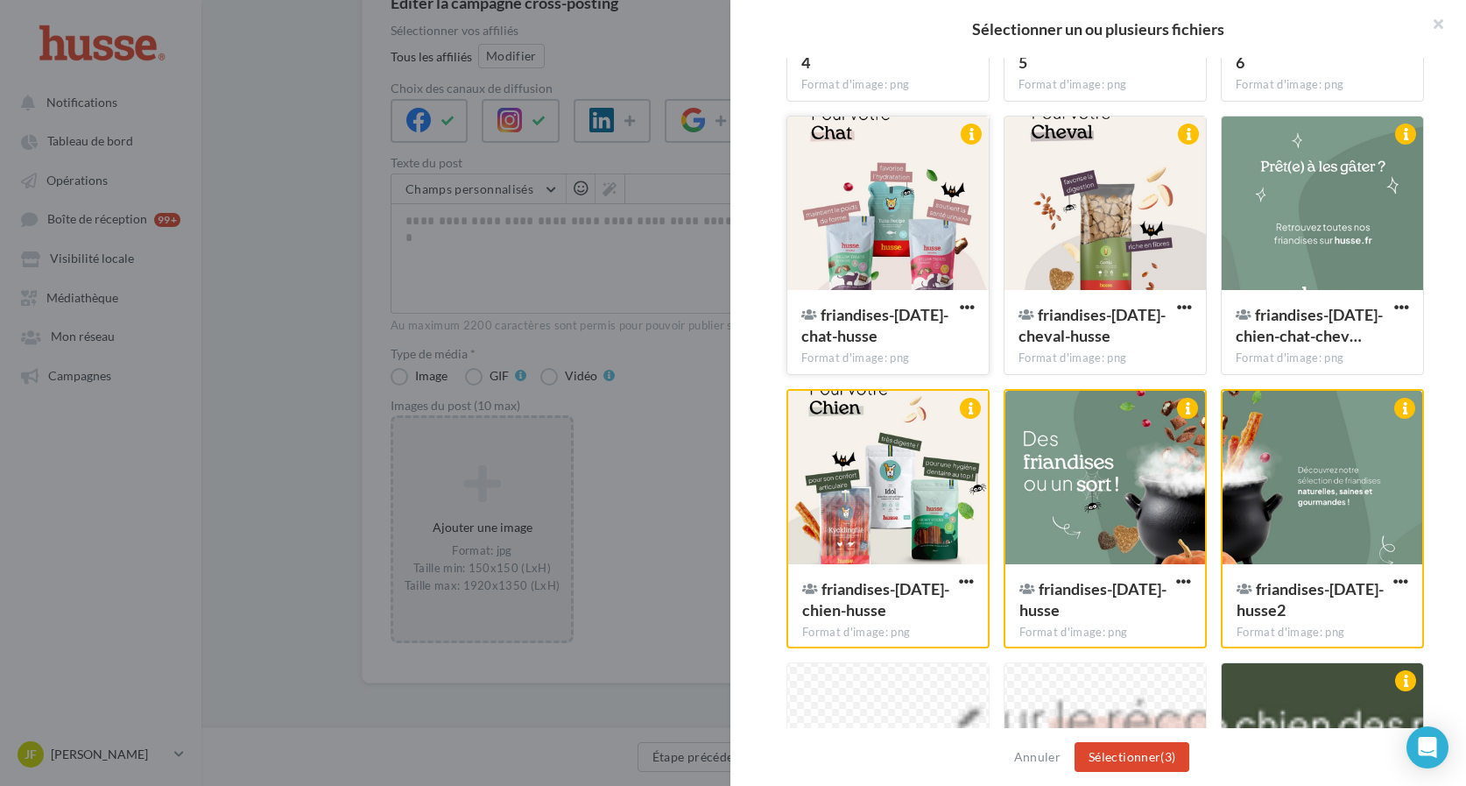
click at [886, 224] on div at bounding box center [888, 204] width 201 height 175
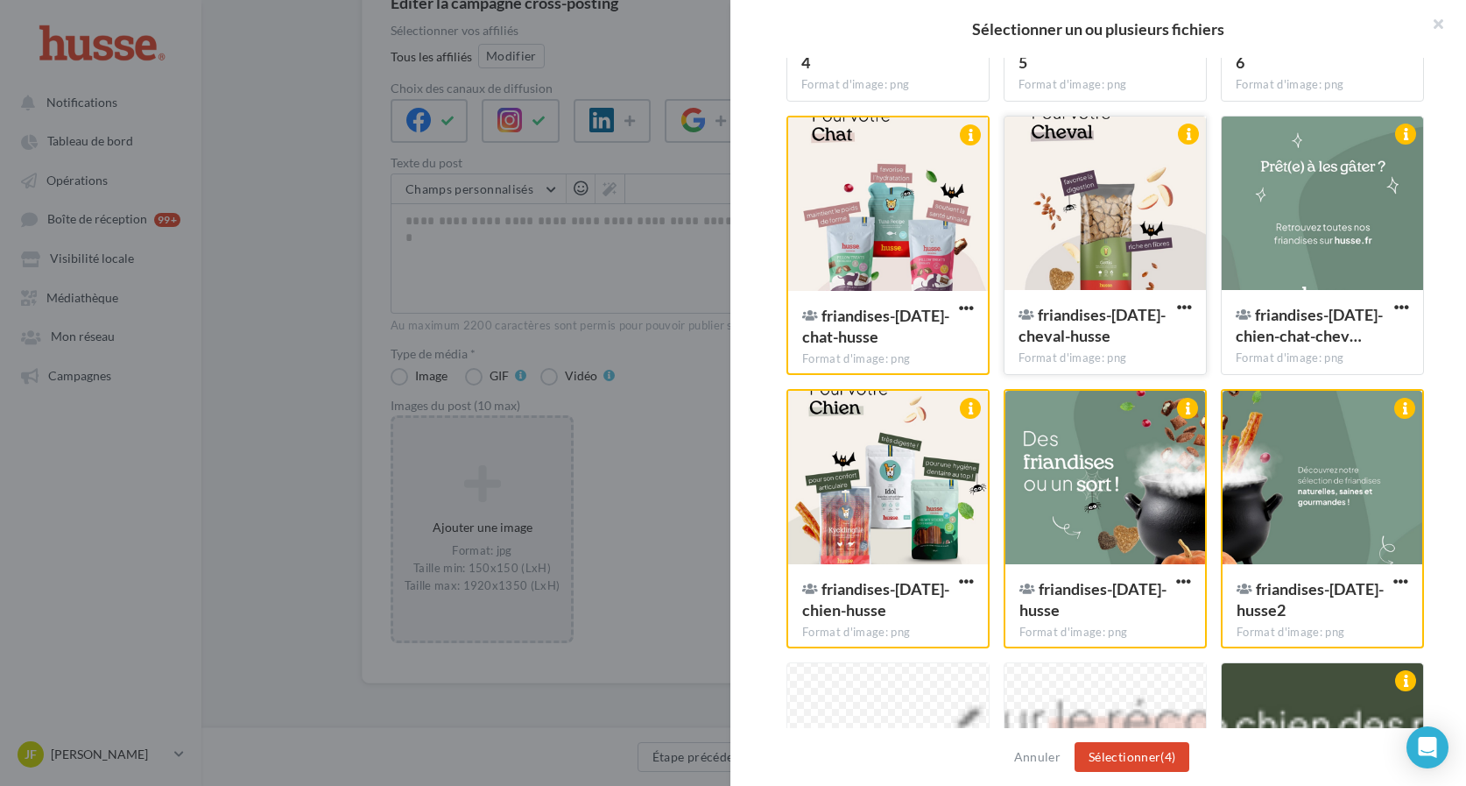
click at [1071, 210] on div at bounding box center [1105, 204] width 201 height 175
click at [1275, 214] on div at bounding box center [1322, 204] width 201 height 175
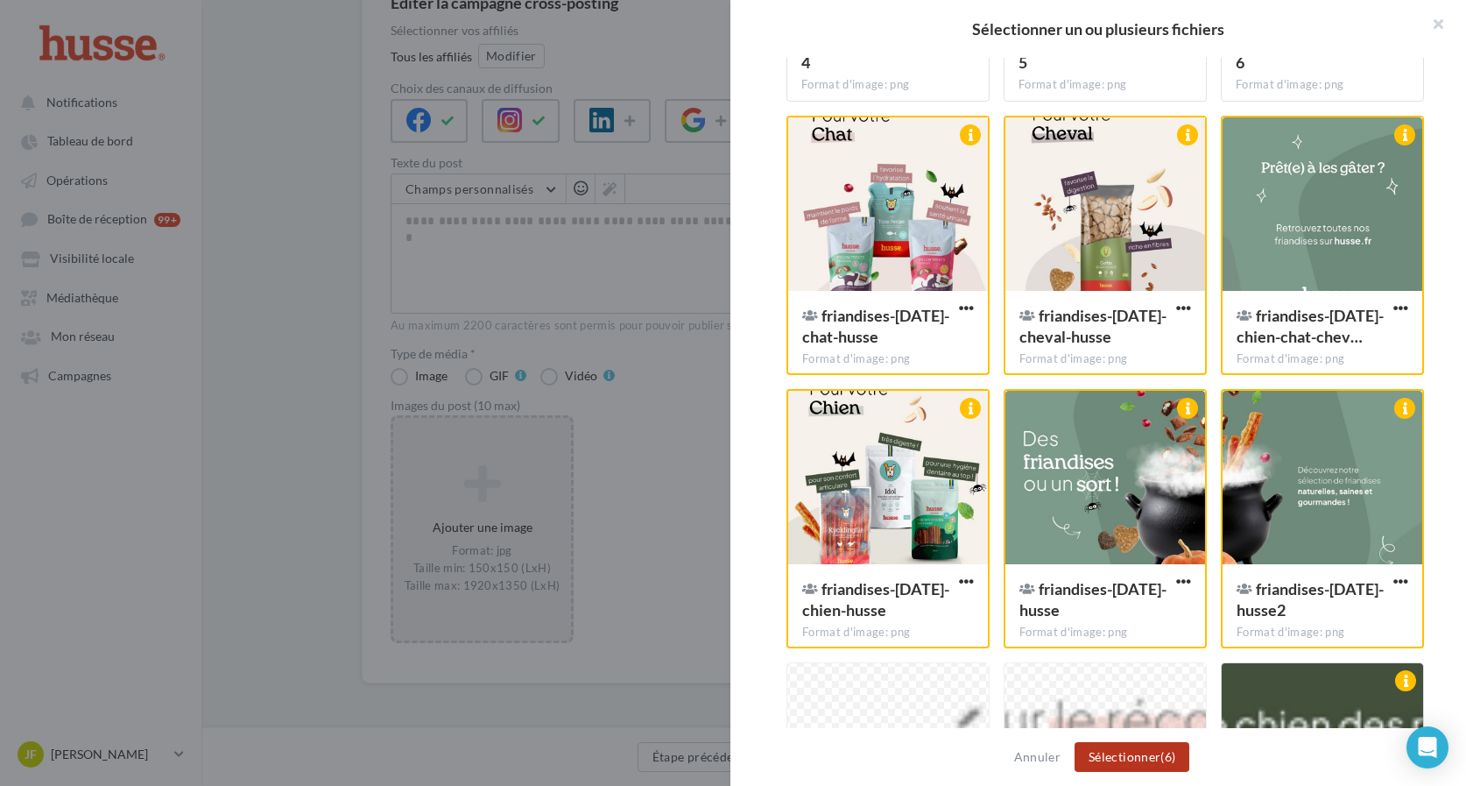
click at [1141, 757] on button "Sélectionner (6)" at bounding box center [1132, 757] width 115 height 30
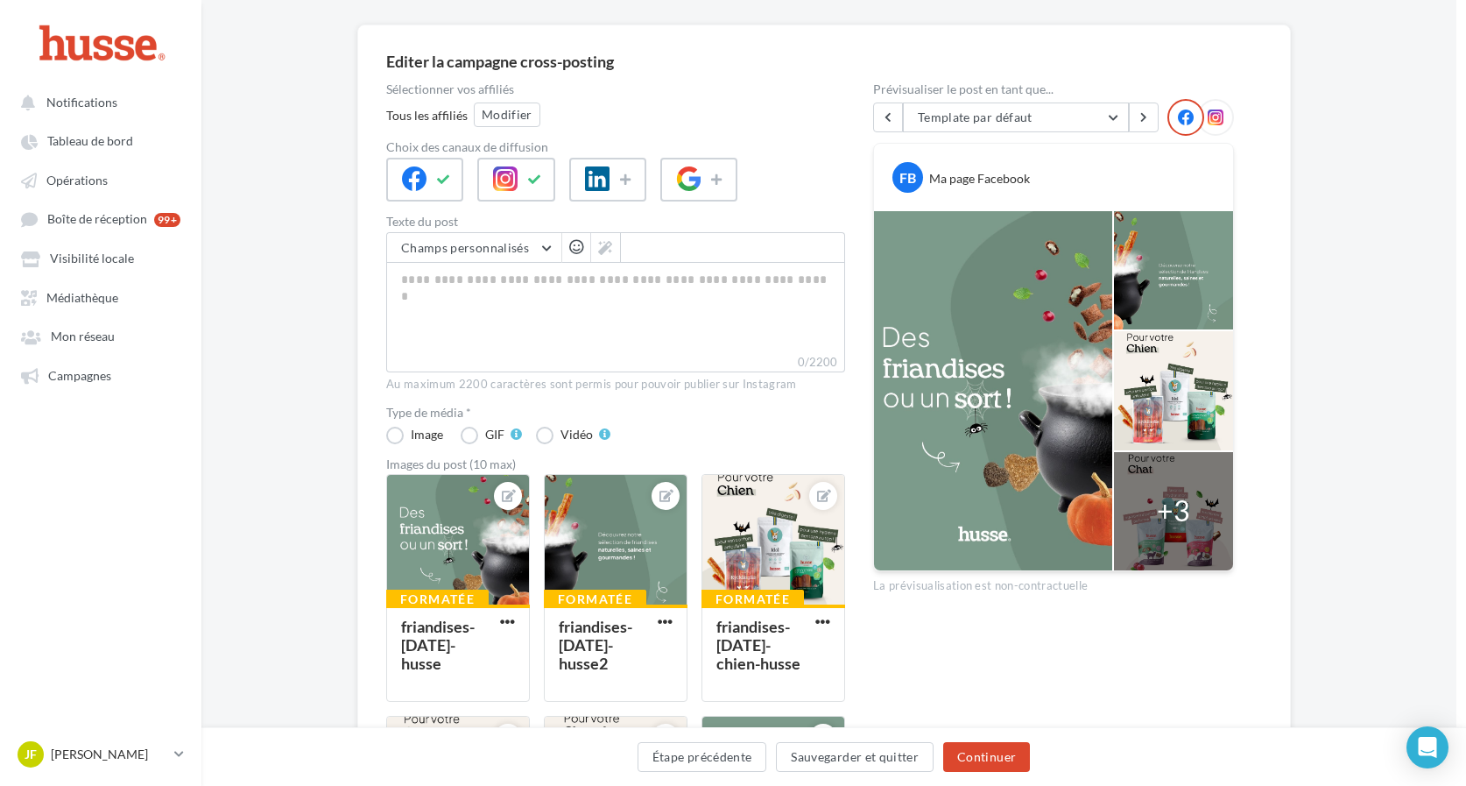
scroll to position [120, 10]
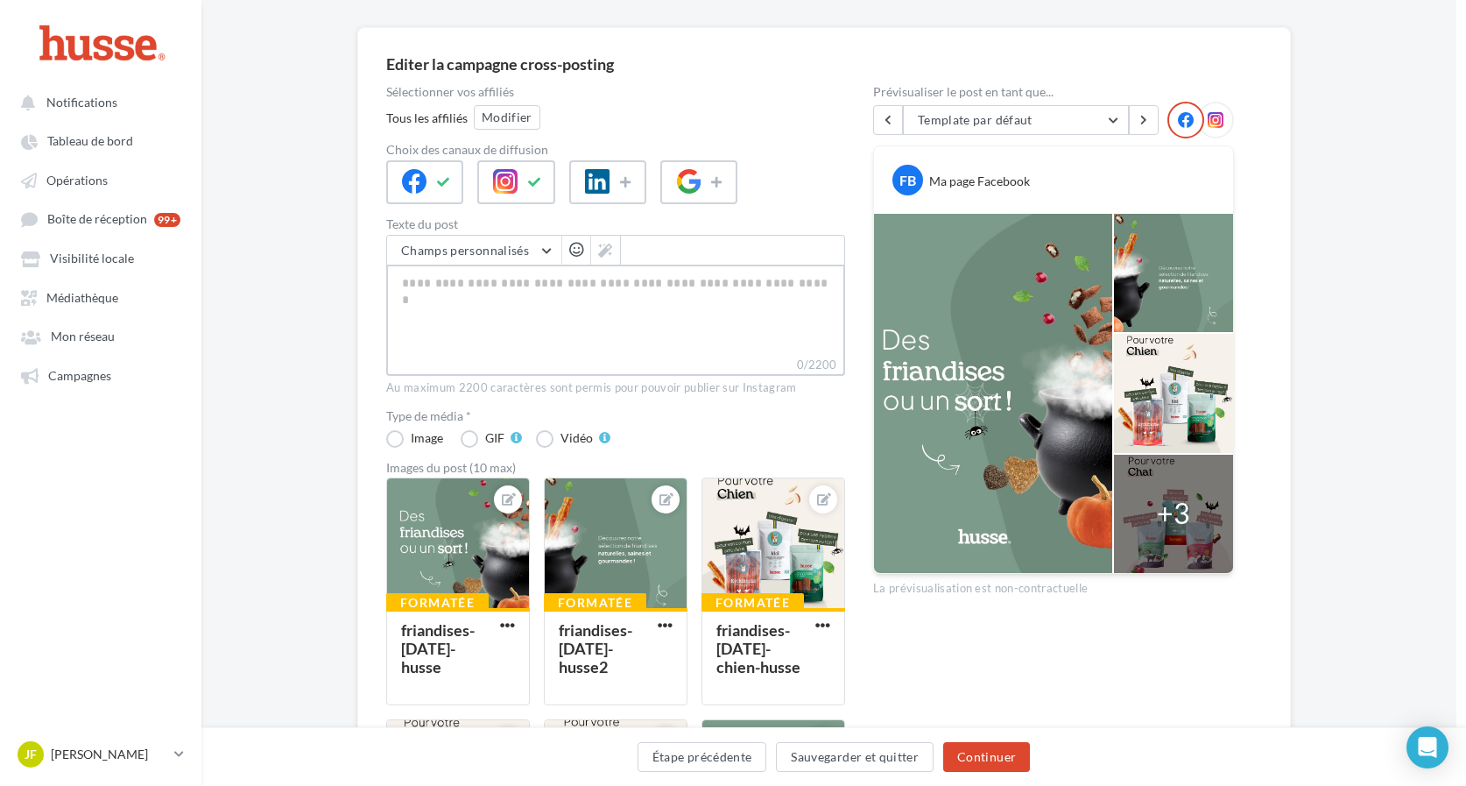
click at [639, 305] on textarea "0/2200" at bounding box center [615, 310] width 459 height 91
paste textarea "**********"
type textarea "**********"
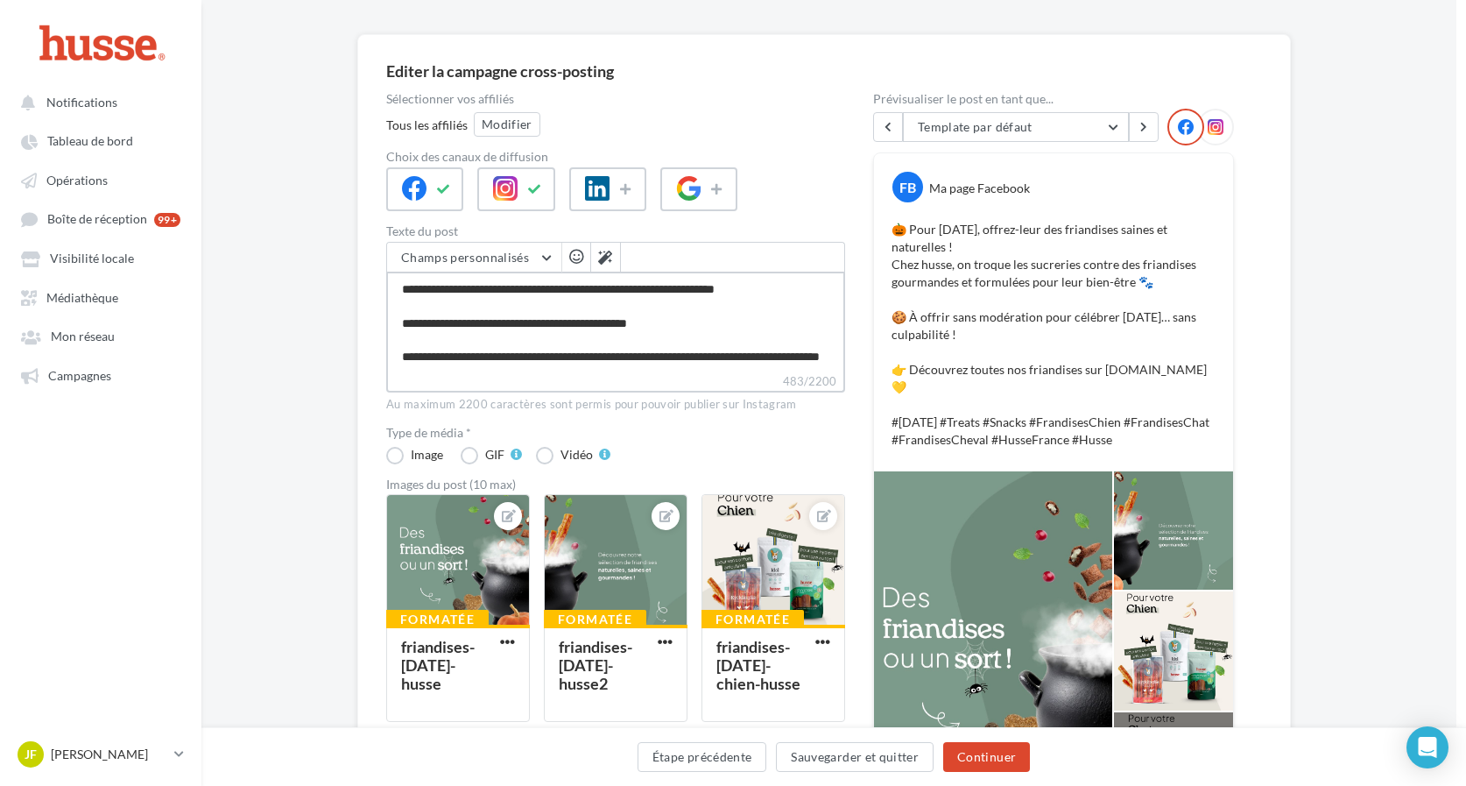
scroll to position [103, 10]
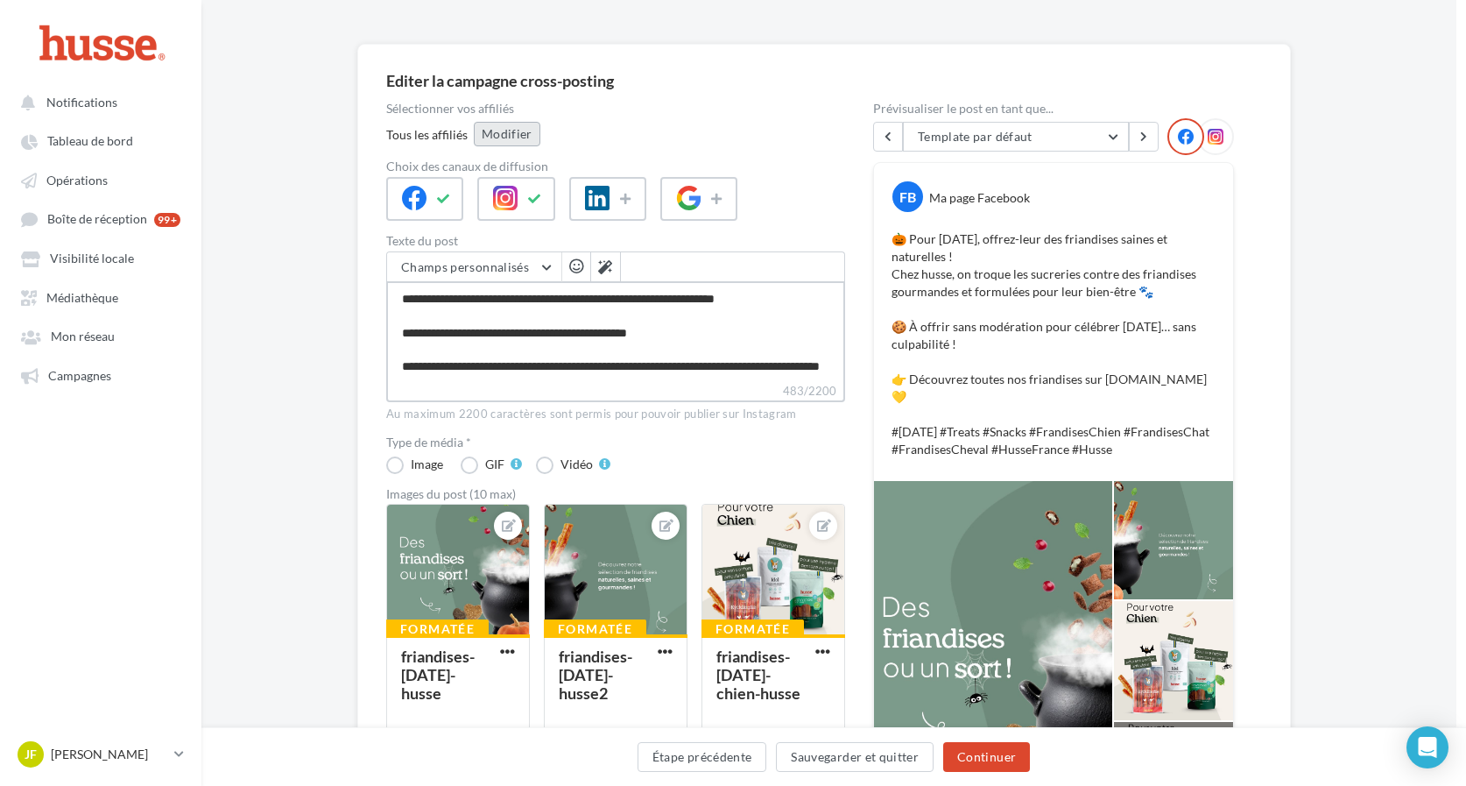
type textarea "**********"
click at [503, 137] on button "Modifier" at bounding box center [507, 134] width 67 height 25
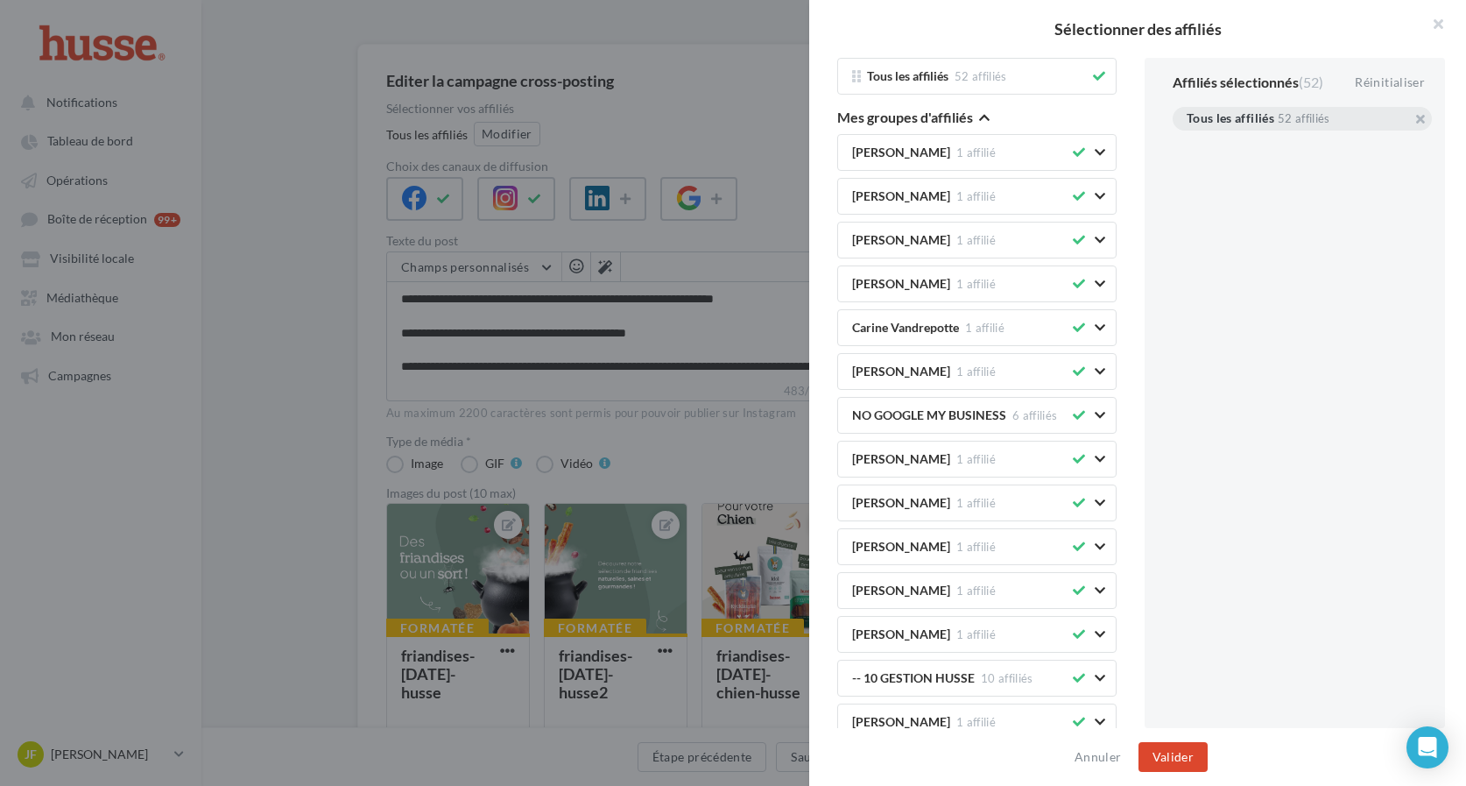
click at [717, 133] on div at bounding box center [733, 393] width 1466 height 786
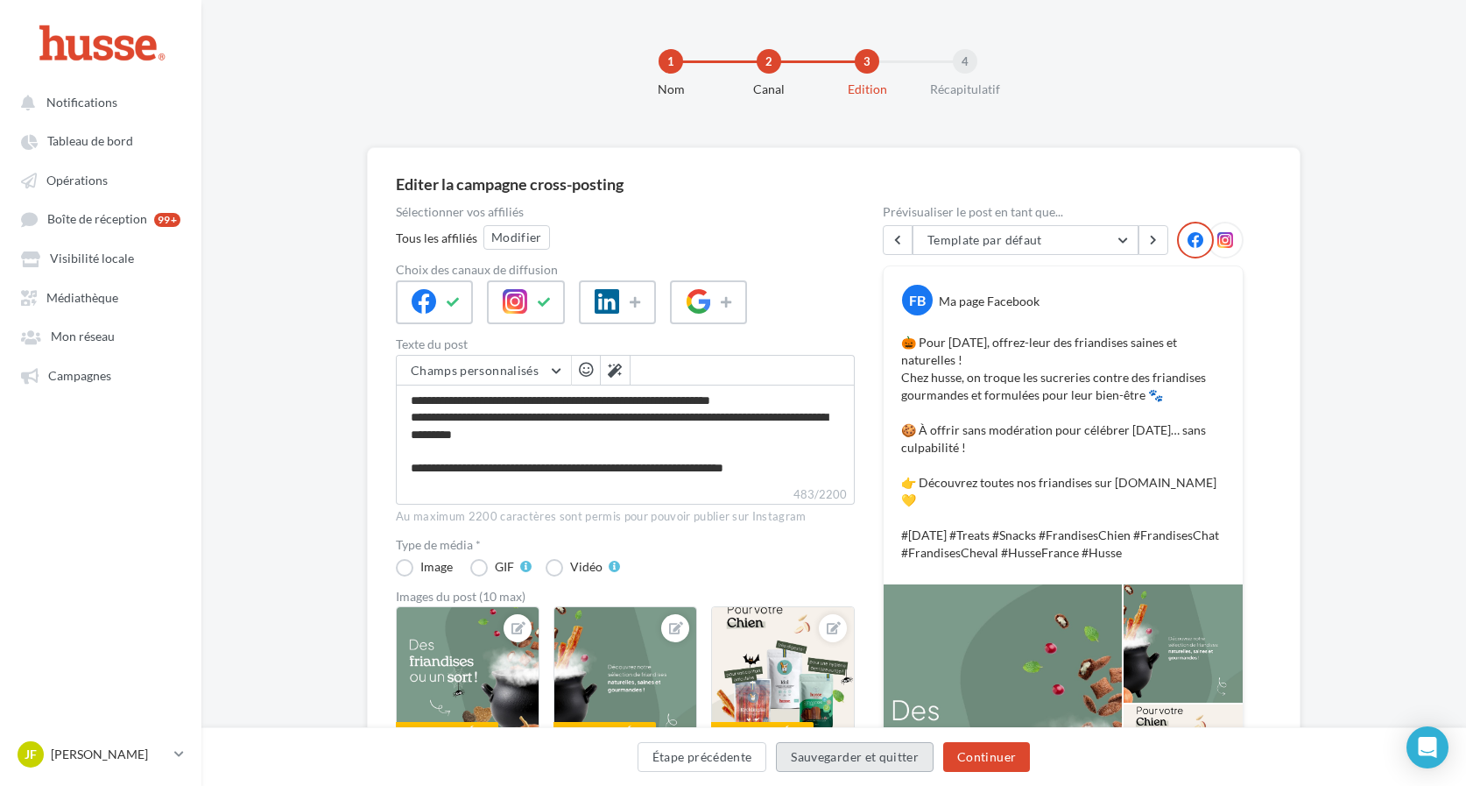
scroll to position [0, 0]
click at [837, 762] on button "Sauvegarder et quitter" at bounding box center [855, 757] width 158 height 30
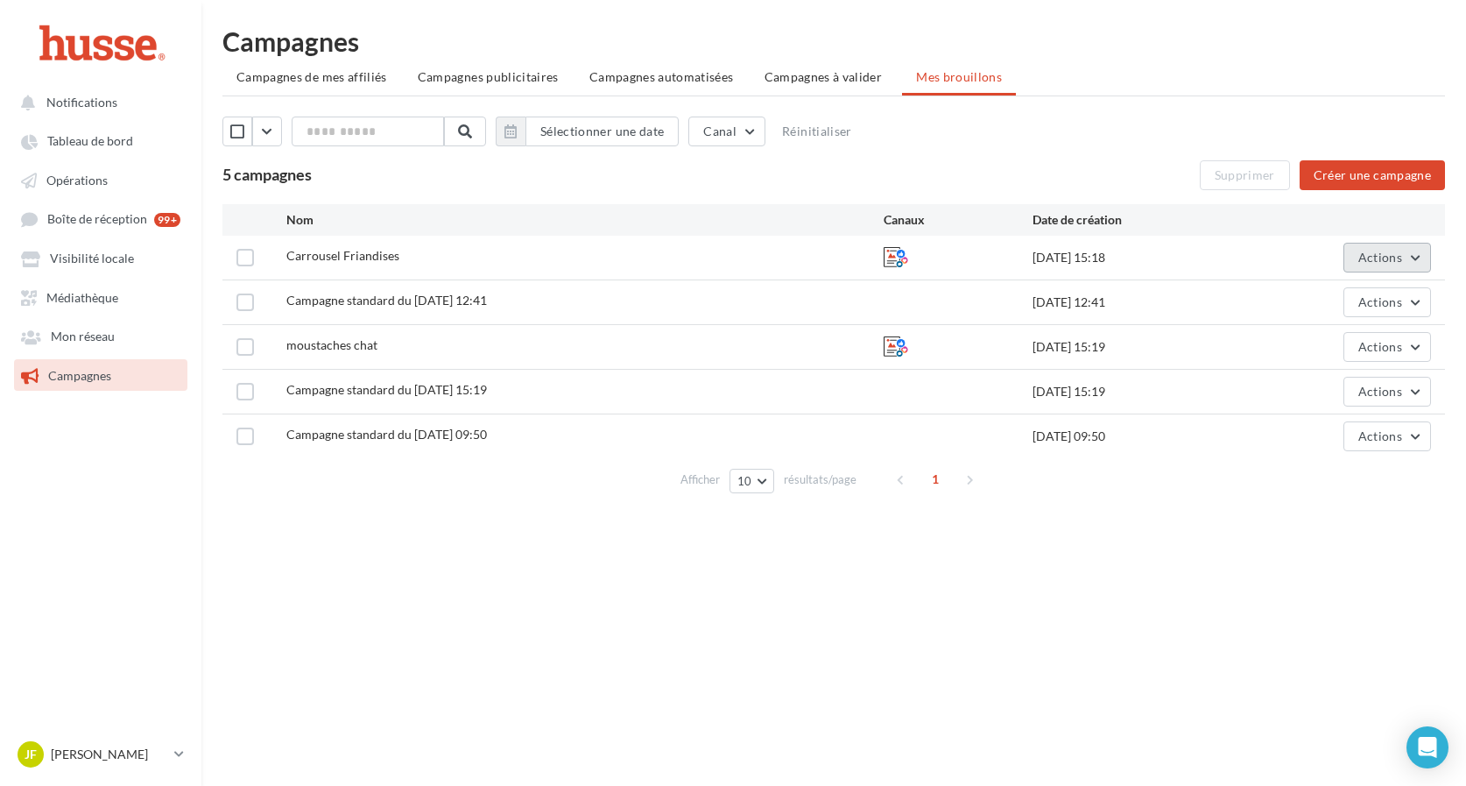
click at [1386, 247] on button "Actions" at bounding box center [1388, 258] width 88 height 30
click at [1361, 293] on button "Editer" at bounding box center [1343, 299] width 175 height 46
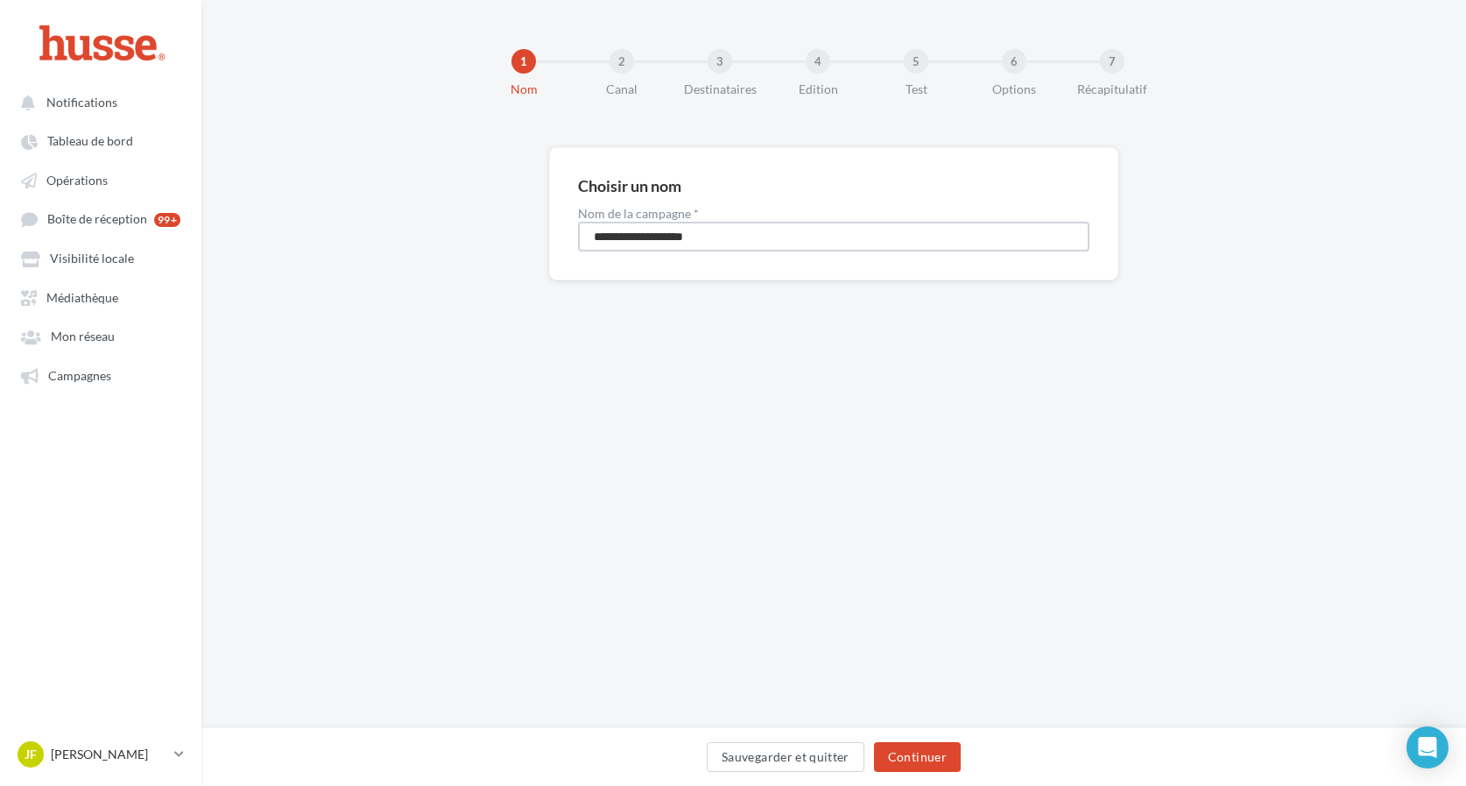
click at [728, 237] on input "**********" at bounding box center [834, 237] width 512 height 30
type input "**********"
click at [837, 757] on button "Sauvegarder et quitter" at bounding box center [786, 757] width 158 height 30
